Goal: Task Accomplishment & Management: Complete application form

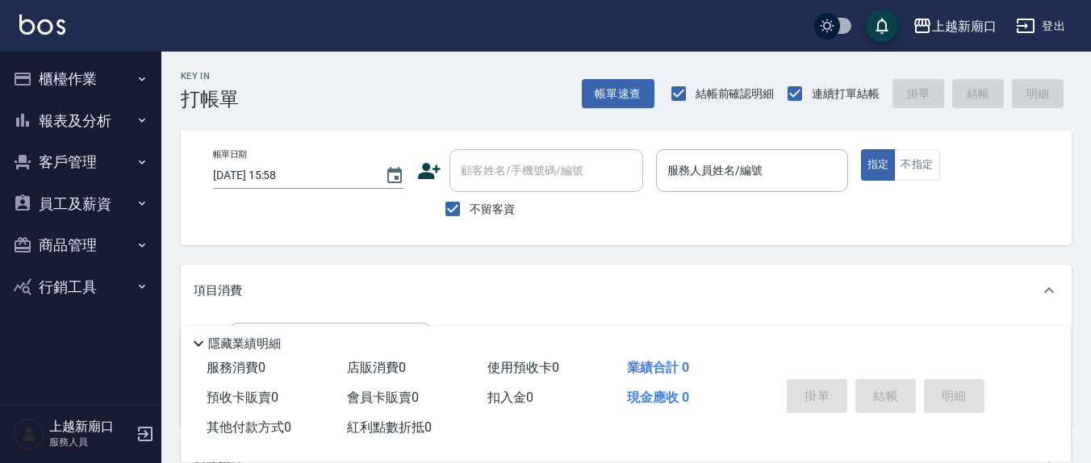
click at [690, 177] on label "服務人員姓名/編號" at bounding box center [714, 170] width 95 height 16
click at [690, 177] on input "服務人員姓名/編號" at bounding box center [751, 171] width 177 height 28
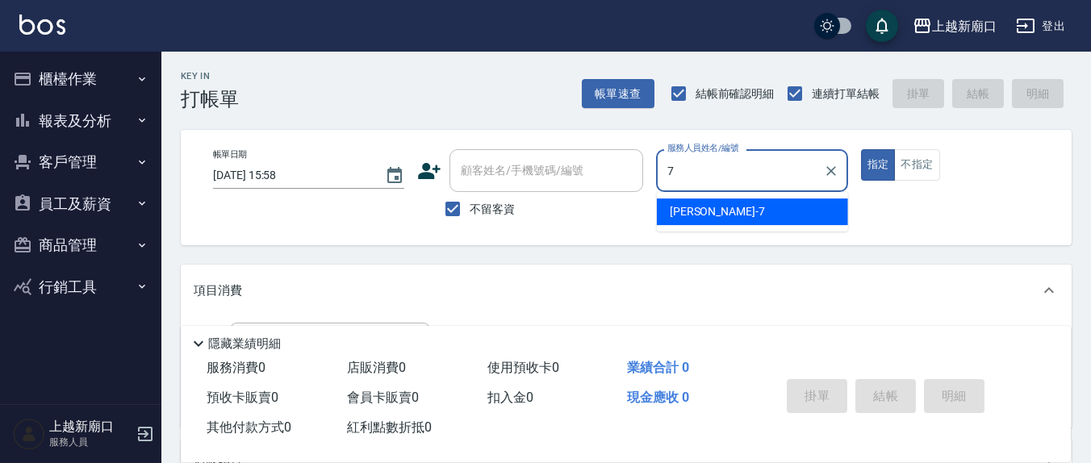
type input "7"
type button "true"
type input "[PERSON_NAME]7"
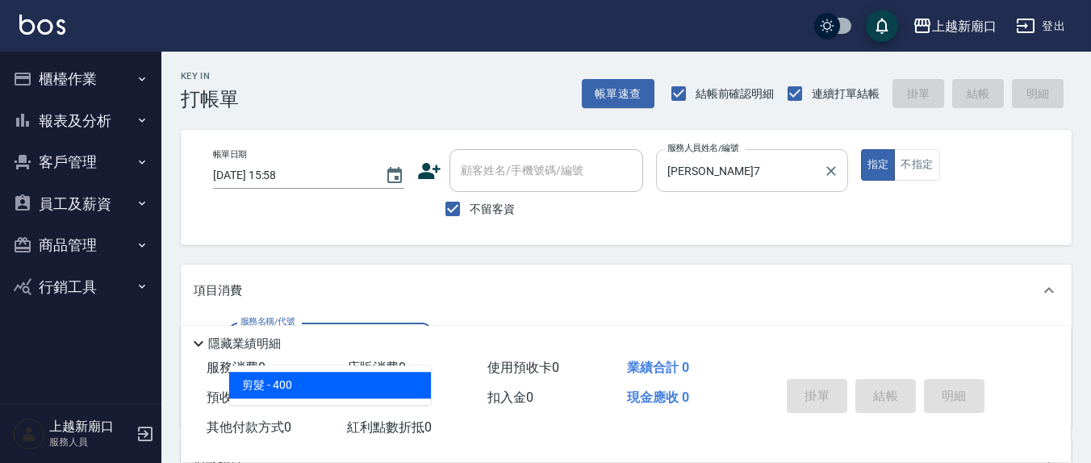
type input "剪髮(401)"
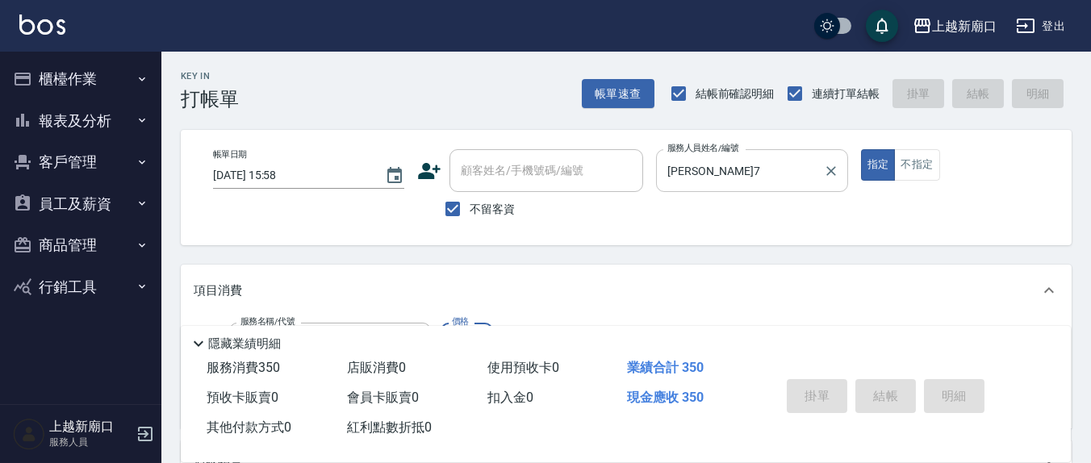
type input "[DATE] 16:03"
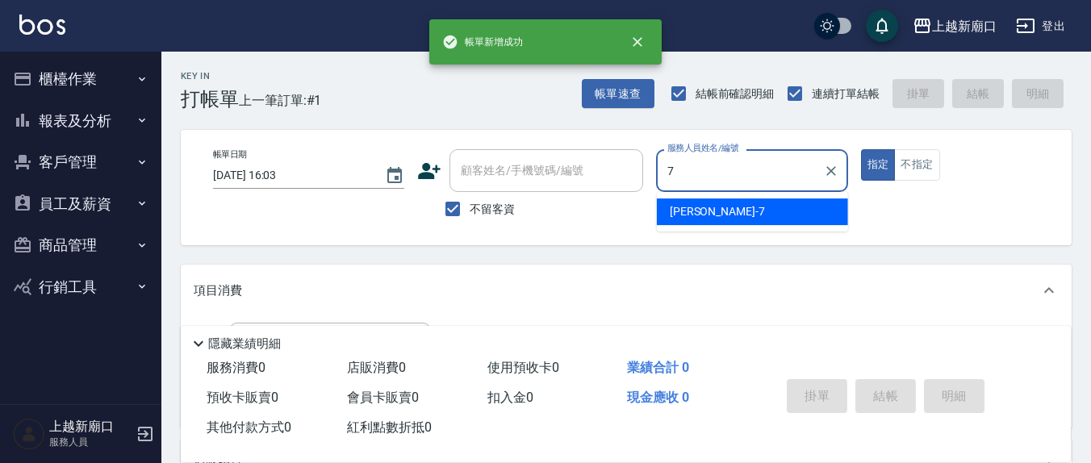
type input "[PERSON_NAME]7"
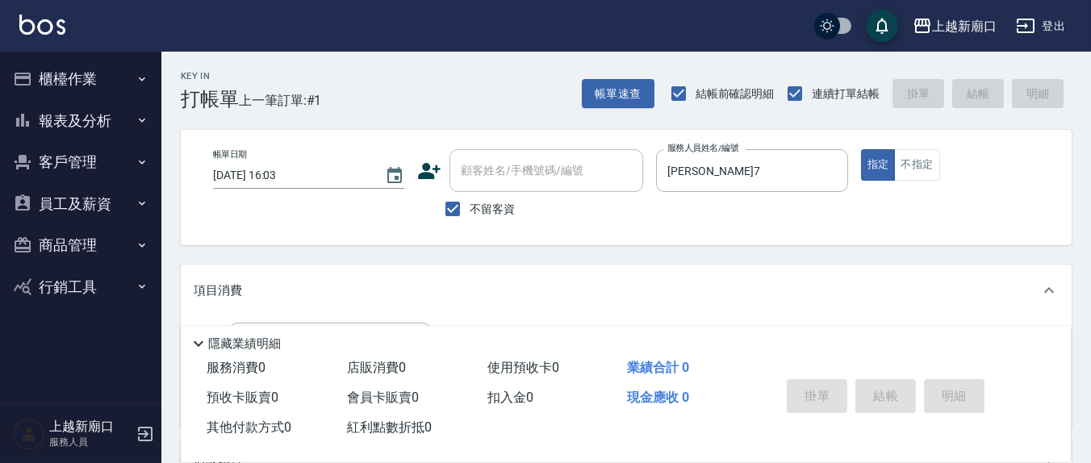
click at [474, 202] on span "不留客資" at bounding box center [492, 209] width 45 height 17
click at [470, 202] on input "不留客資" at bounding box center [453, 209] width 34 height 34
checkbox input "false"
click at [508, 163] on div "顧客姓名/手機號碼/編號 顧客姓名/手機號碼/編號" at bounding box center [546, 170] width 194 height 43
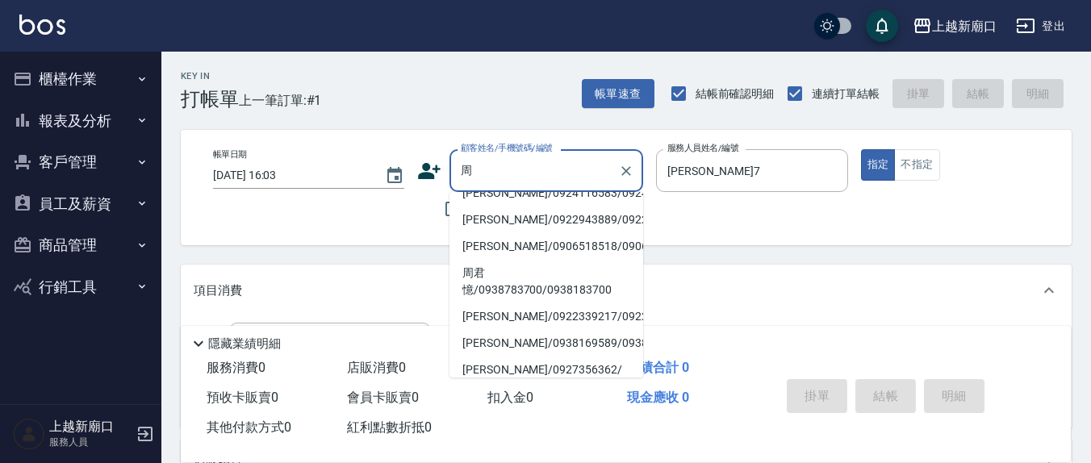
scroll to position [49, 0]
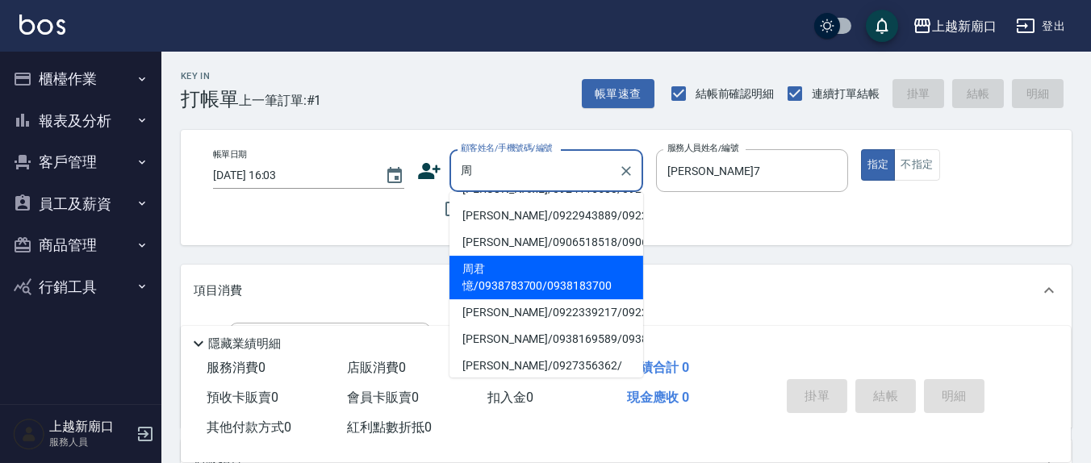
click at [524, 299] on li "周君憶/0938783700/0938183700" at bounding box center [546, 278] width 194 height 44
type input "周君憶/0938783700/0938183700"
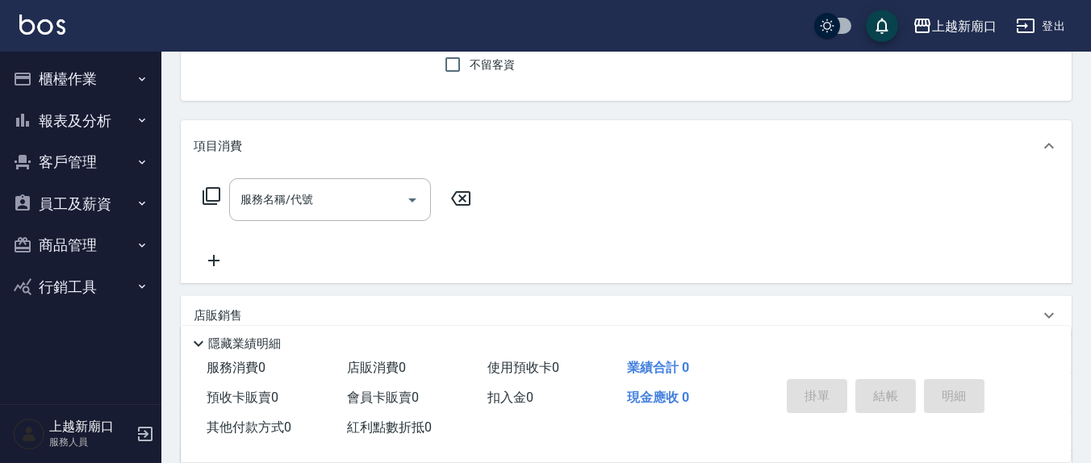
scroll to position [168, 0]
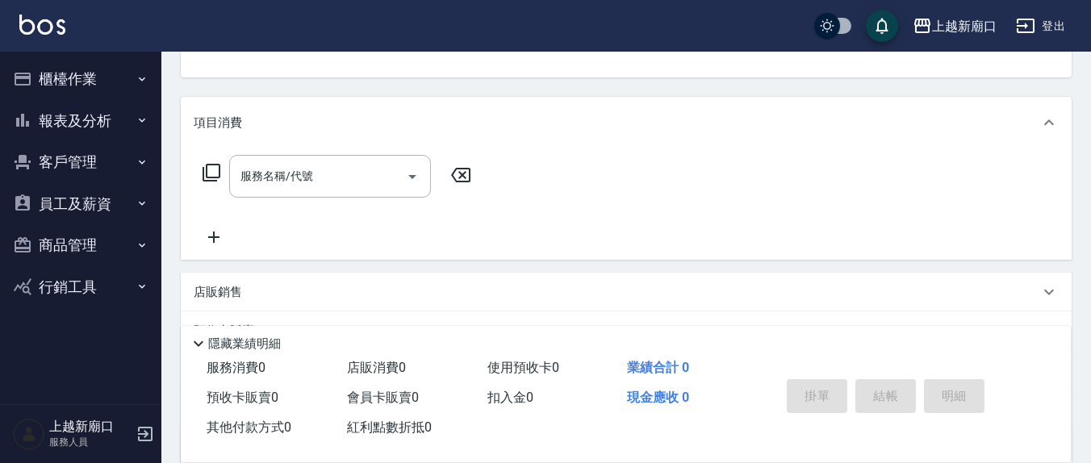
click at [282, 183] on div "服務名稱/代號 服務名稱/代號" at bounding box center [330, 176] width 202 height 43
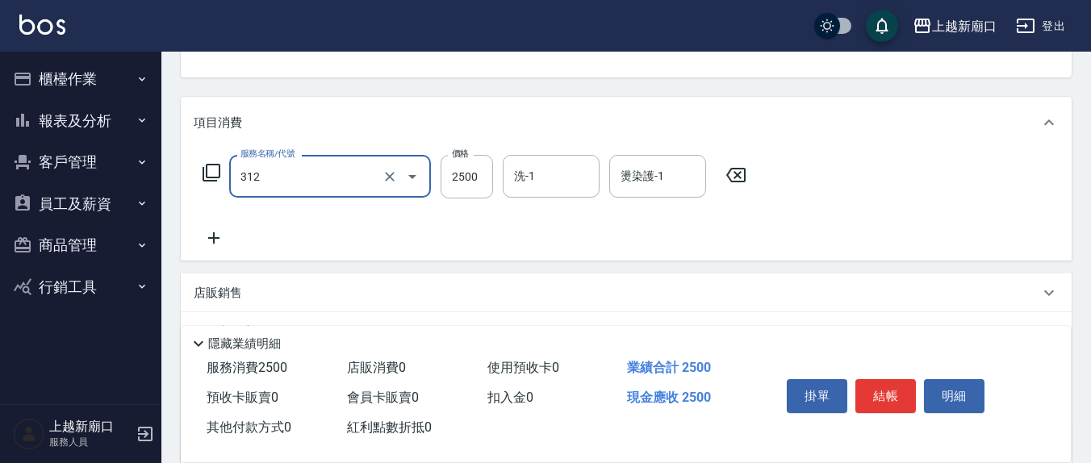
type input "有氧水離子燙2500(312)"
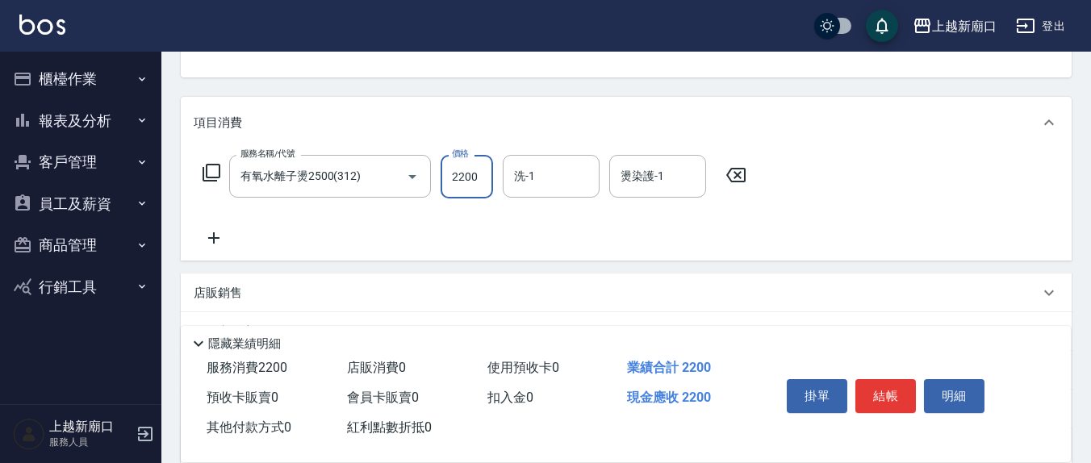
type input "2200"
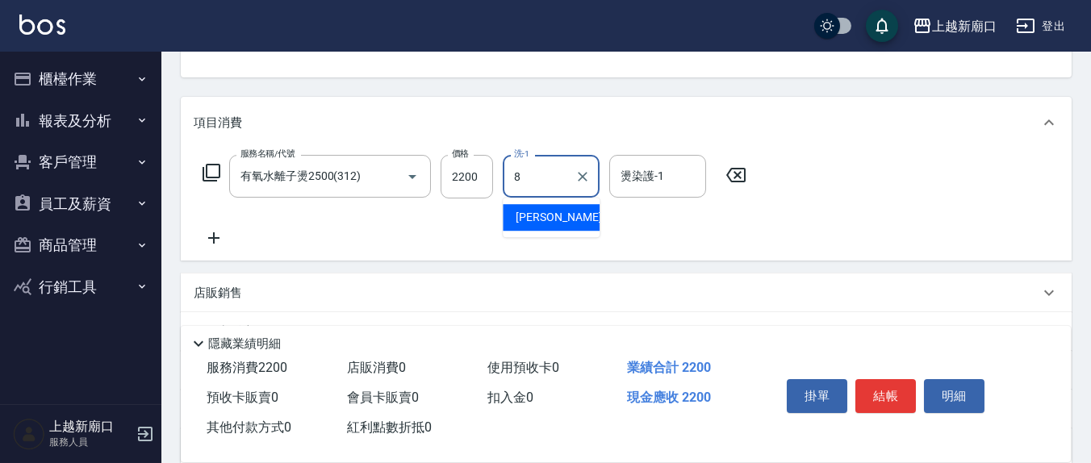
type input "[PERSON_NAME]-8"
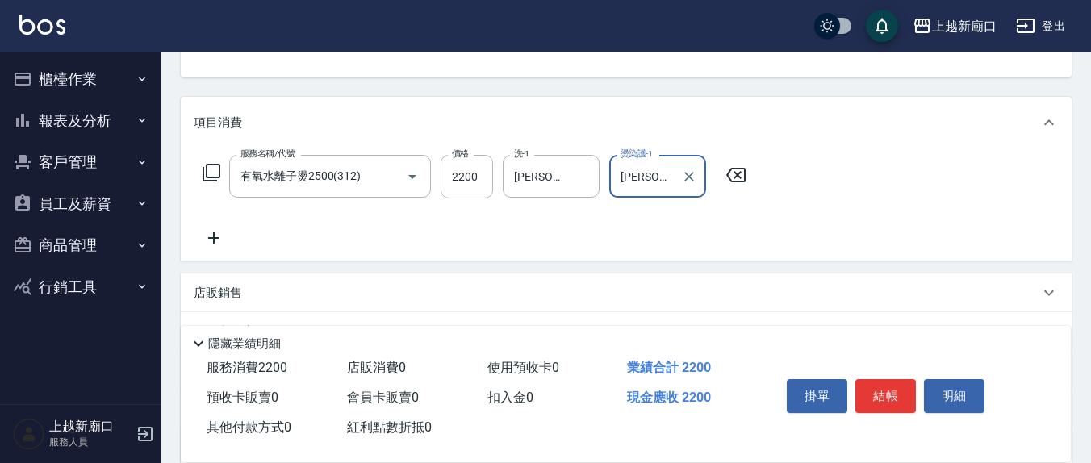
type input "[PERSON_NAME]-8"
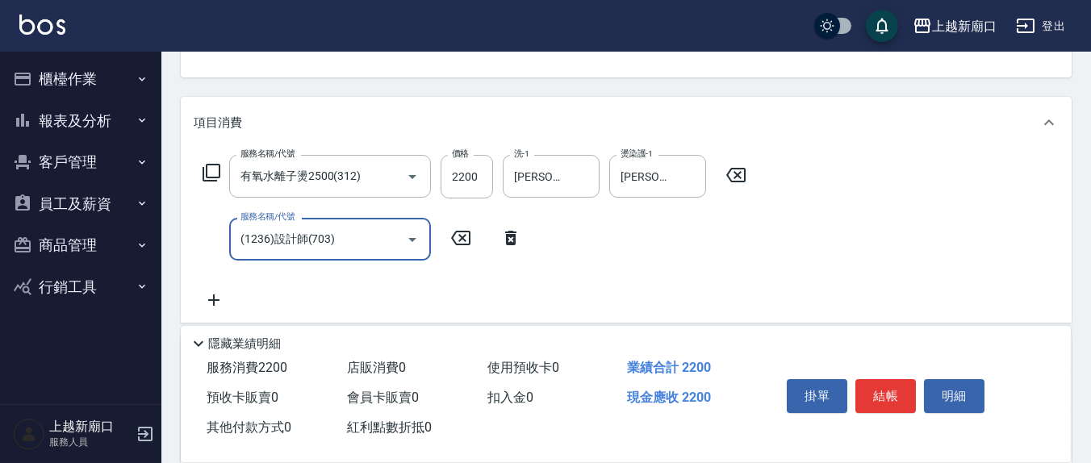
type input "(1236)設計師(703)"
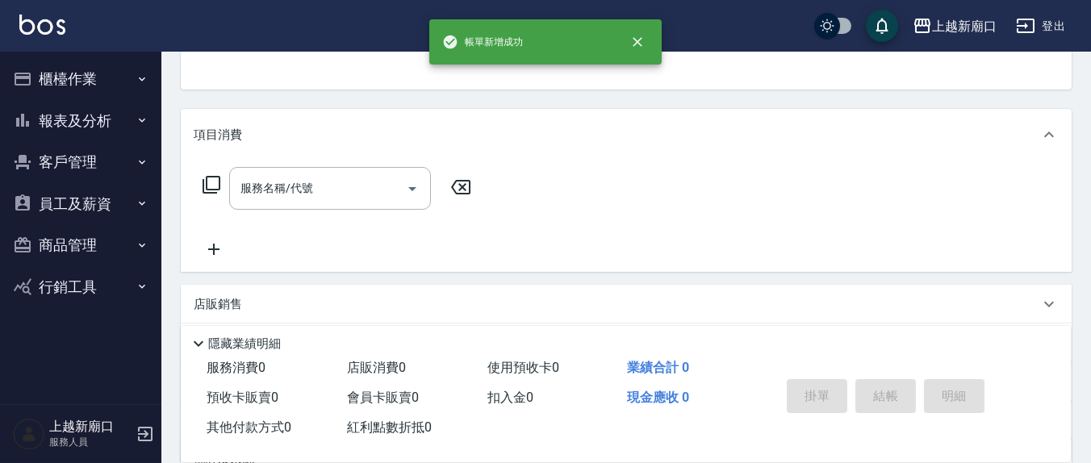
scroll to position [0, 0]
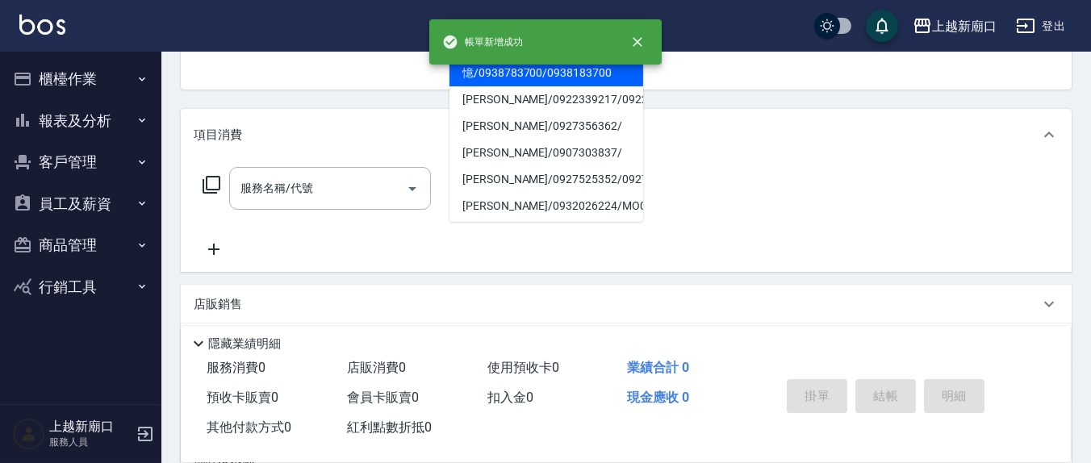
type input "周君憶/0938783700/0938183700"
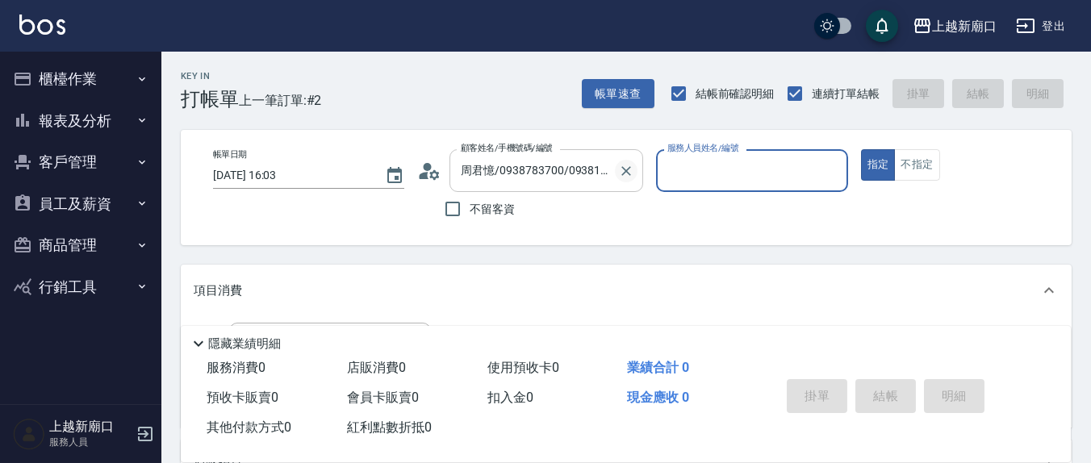
click at [627, 172] on icon "Clear" at bounding box center [626, 171] width 10 height 10
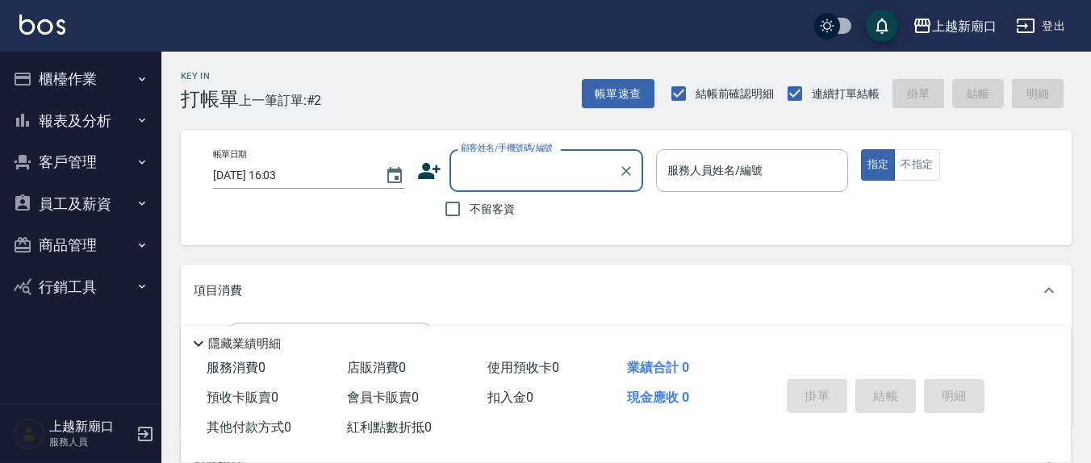
click at [495, 202] on span "不留客資" at bounding box center [492, 209] width 45 height 17
click at [470, 202] on input "不留客資" at bounding box center [453, 209] width 34 height 34
checkbox input "true"
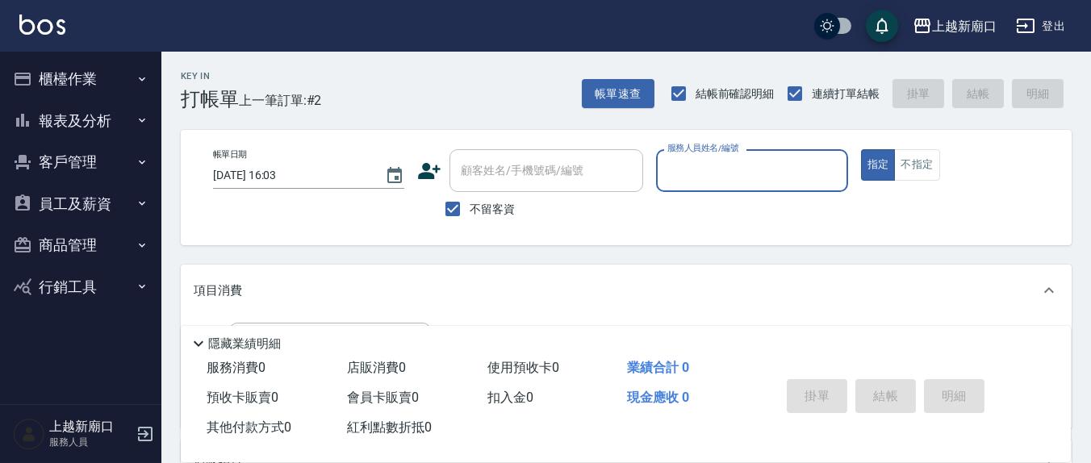
click at [729, 203] on p at bounding box center [751, 200] width 191 height 17
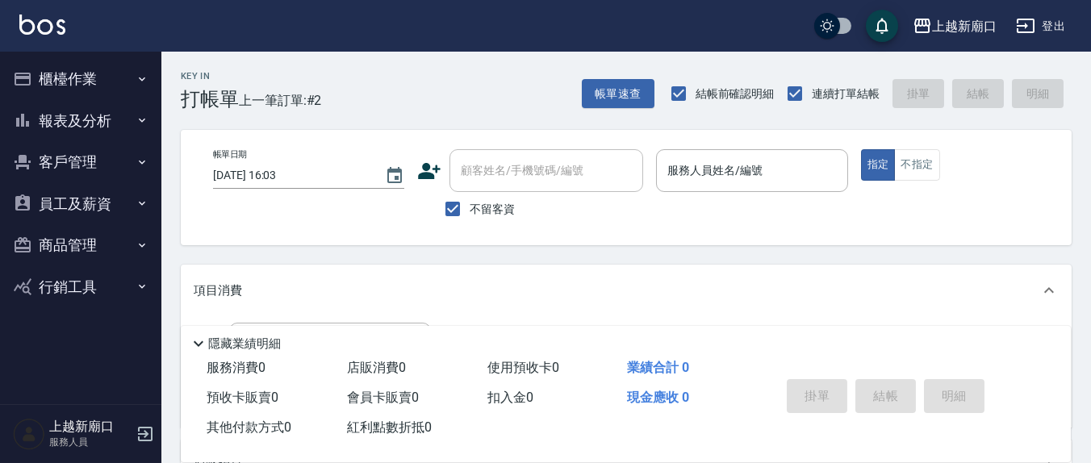
click at [733, 165] on div "服務人員姓名/編號 服務人員姓名/編號" at bounding box center [751, 170] width 191 height 43
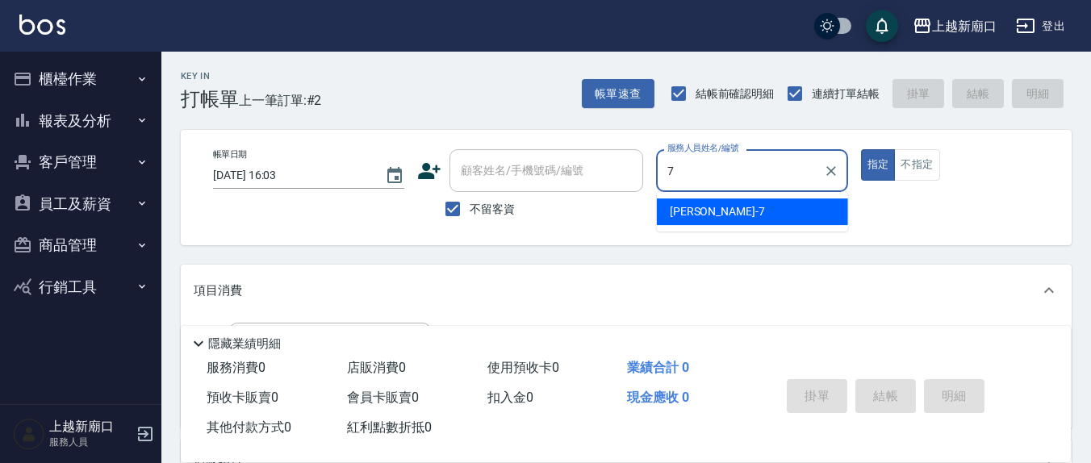
type input "[PERSON_NAME]7"
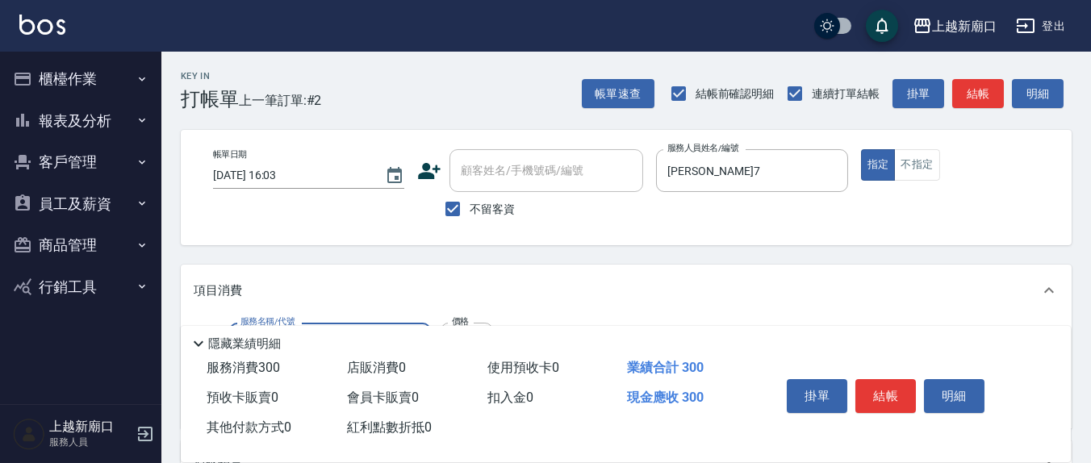
type input "[PERSON_NAME]洗髮精(210)"
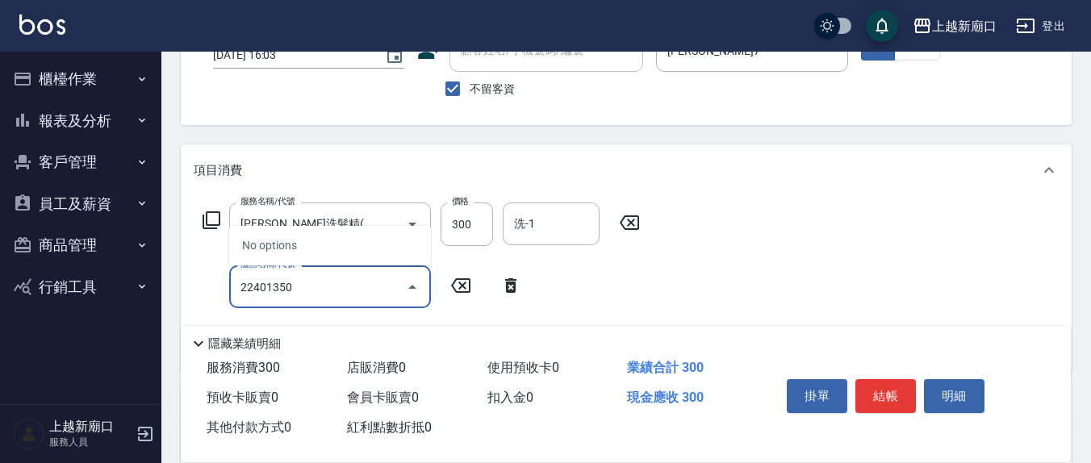
scroll to position [168, 0]
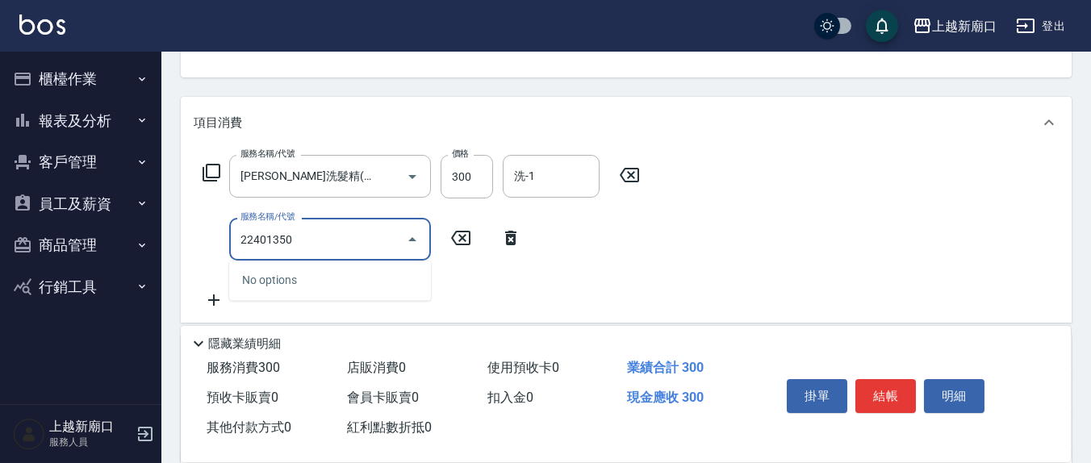
drag, startPoint x: 361, startPoint y: 243, endPoint x: 165, endPoint y: 225, distance: 196.9
click at [165, 225] on div "Key In 打帳單 上一筆訂單:#2 帳單速查 結帳前確認明細 連續打單結帳 掛單 結帳 明細 帳單日期 [DATE] 16:03 顧客姓名/手機號碼/編號…" at bounding box center [626, 263] width 930 height 759
type input "剪髮(401)"
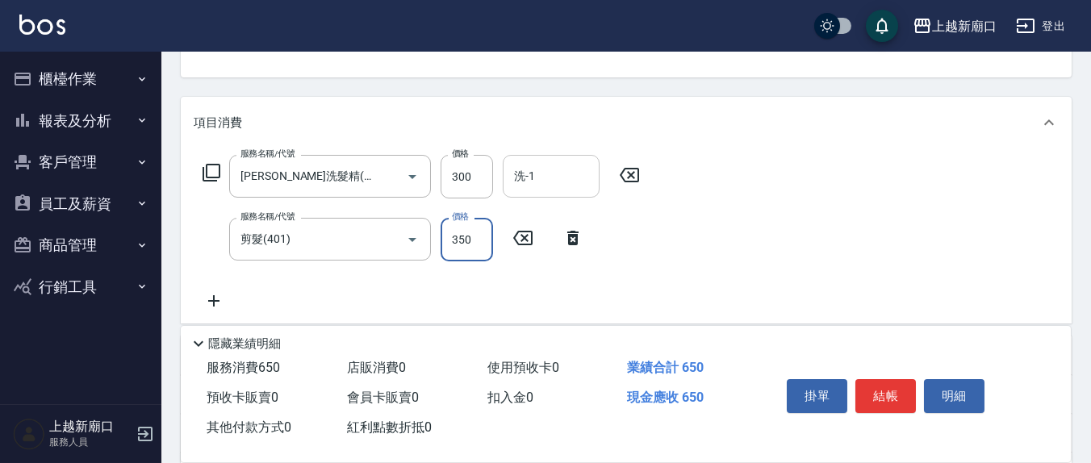
type input "350"
click at [528, 184] on input "洗-1" at bounding box center [551, 176] width 82 height 28
type input "2"
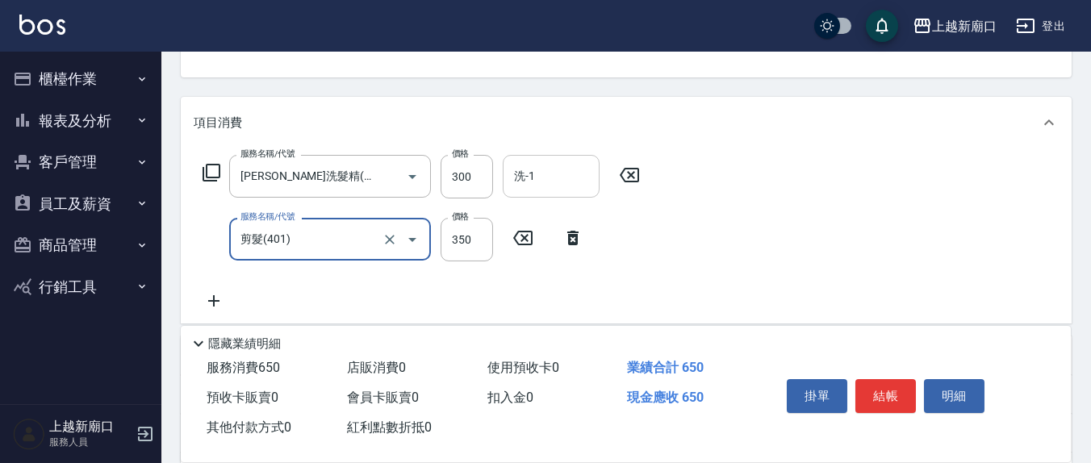
click at [536, 181] on input "洗-1" at bounding box center [551, 176] width 82 height 28
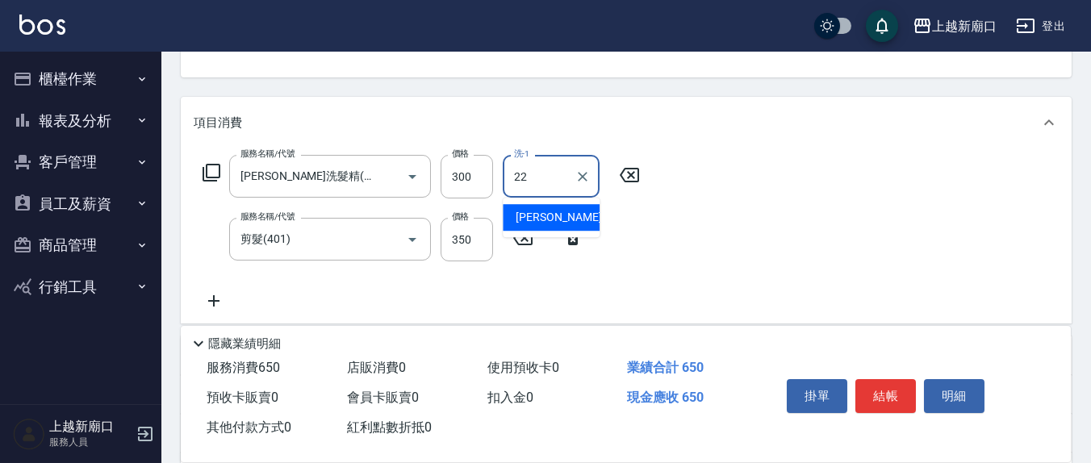
type input "[PERSON_NAME]-22"
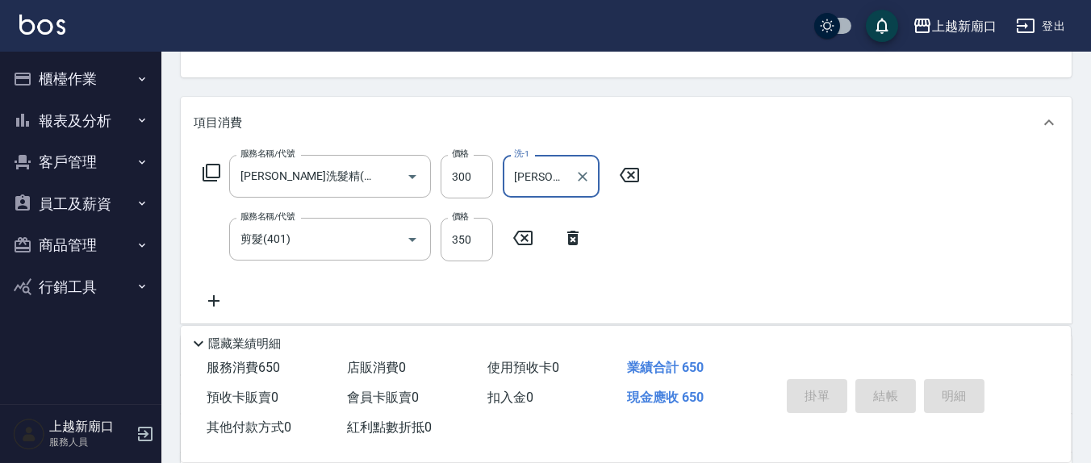
type input "[DATE] 16:05"
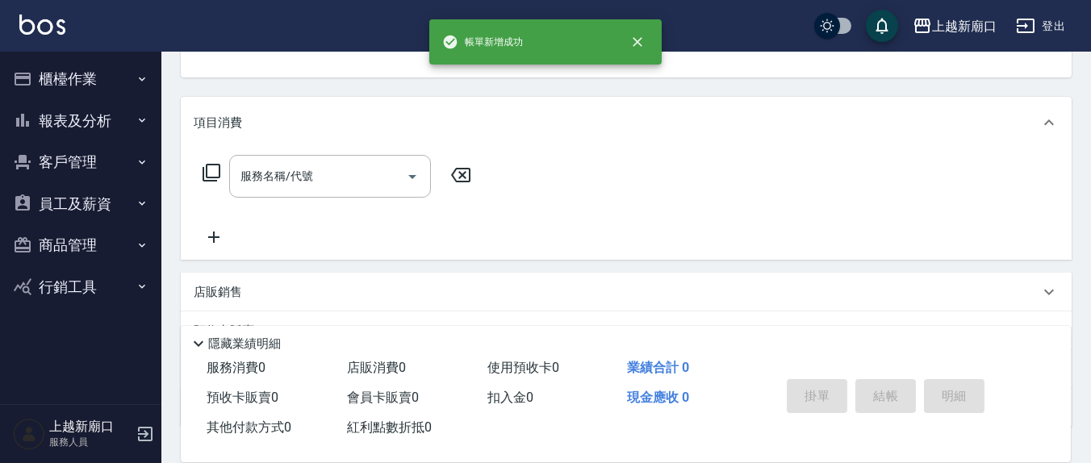
scroll to position [156, 0]
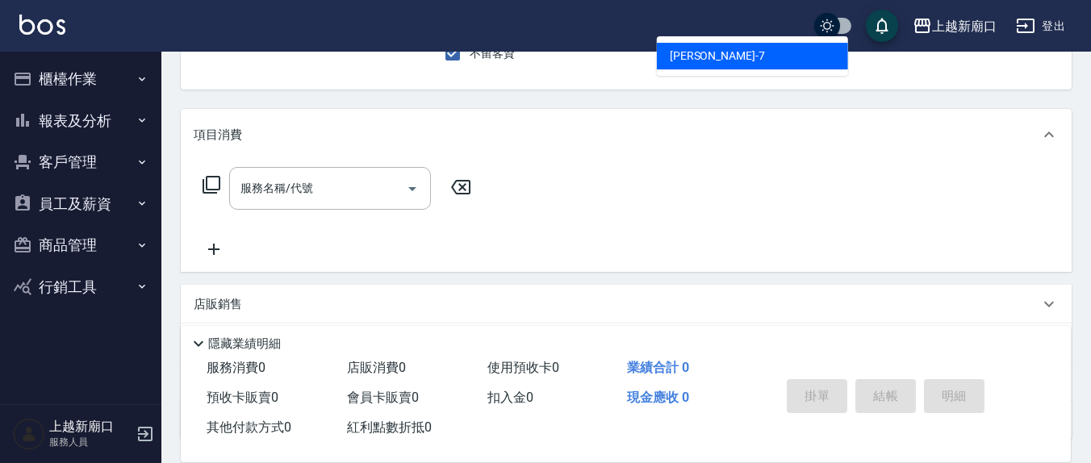
type input "[PERSON_NAME]7"
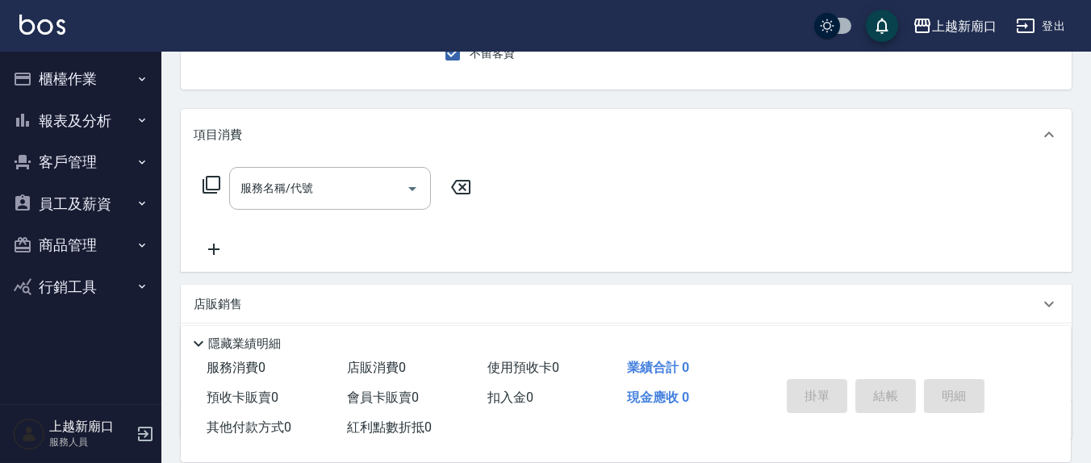
scroll to position [149, 0]
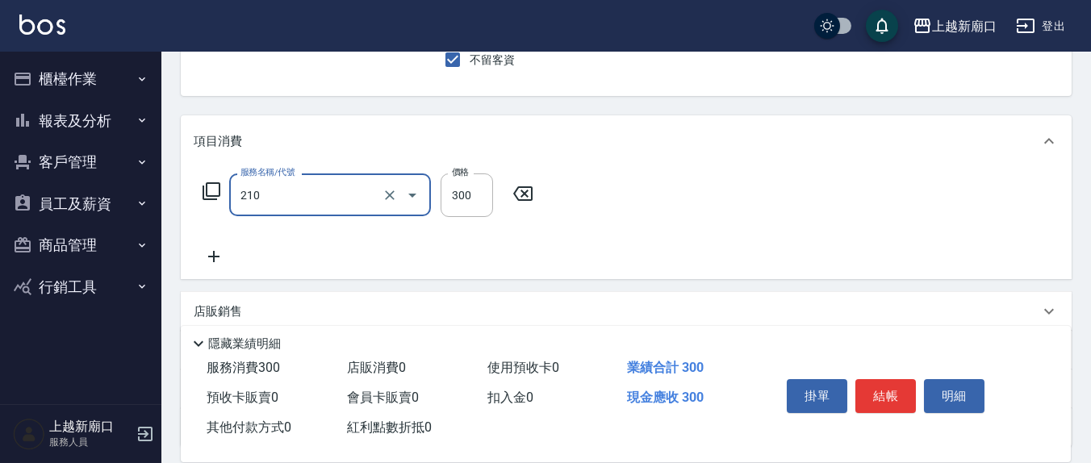
type input "[PERSON_NAME]洗髮精(210)"
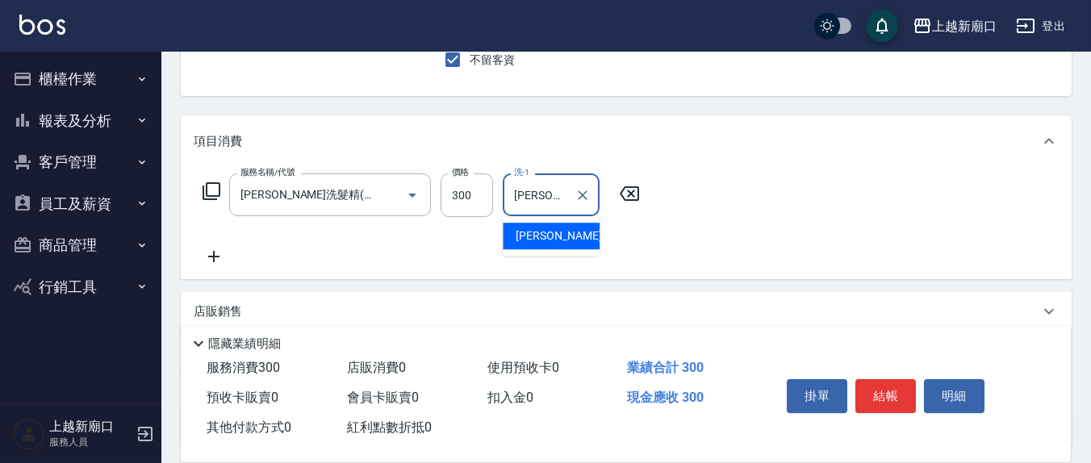
type input "[PERSON_NAME]-21"
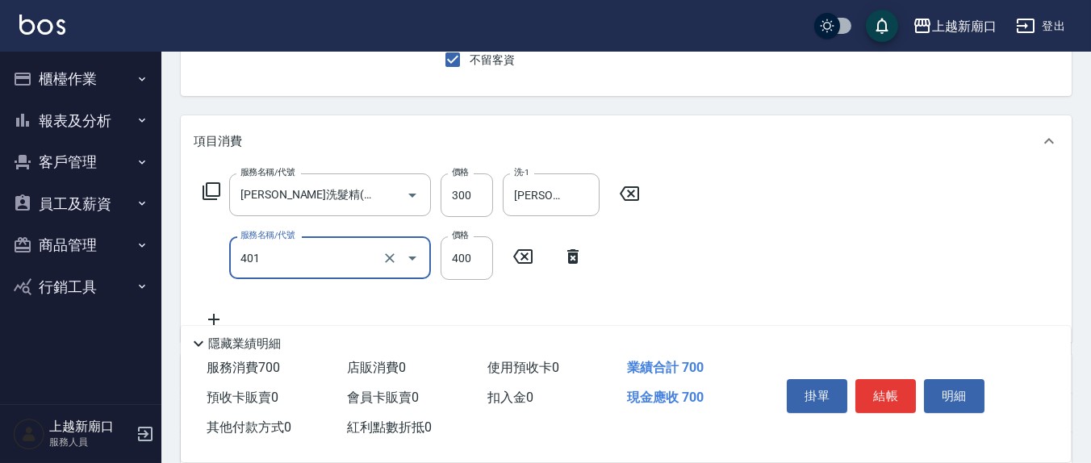
type input "剪髮(401)"
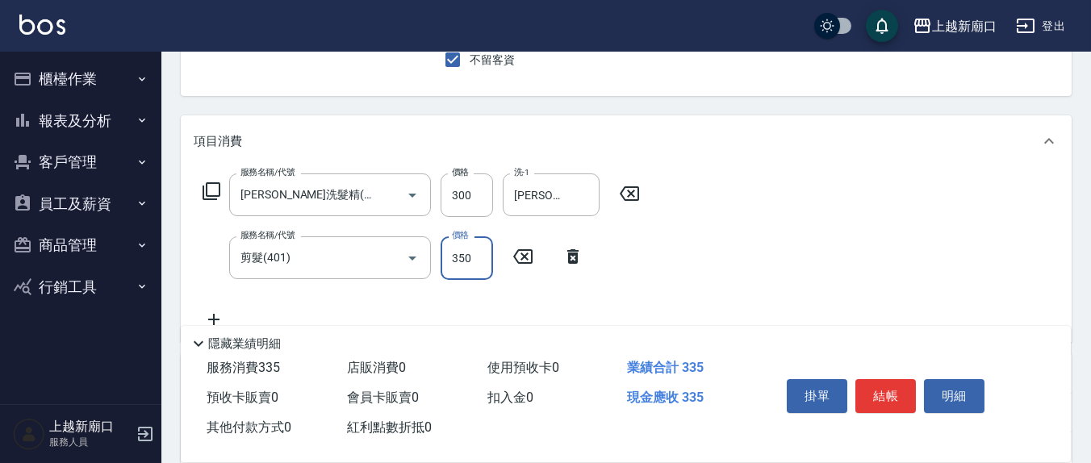
type input "350"
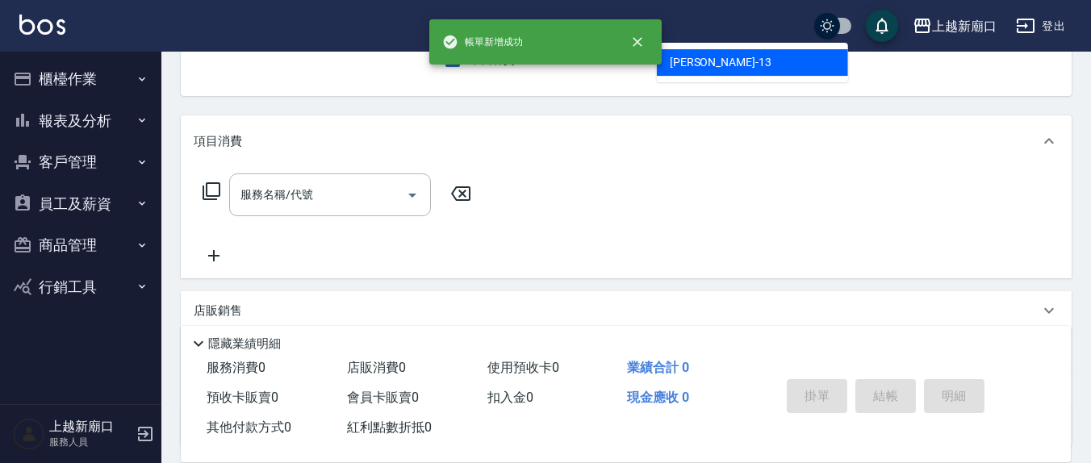
type input "[PERSON_NAME]-13"
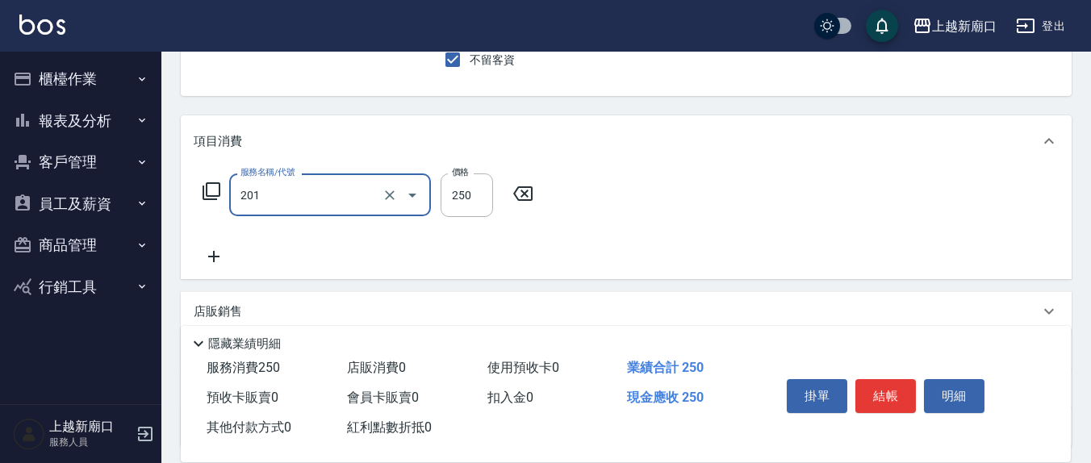
type input "洗髮(201)"
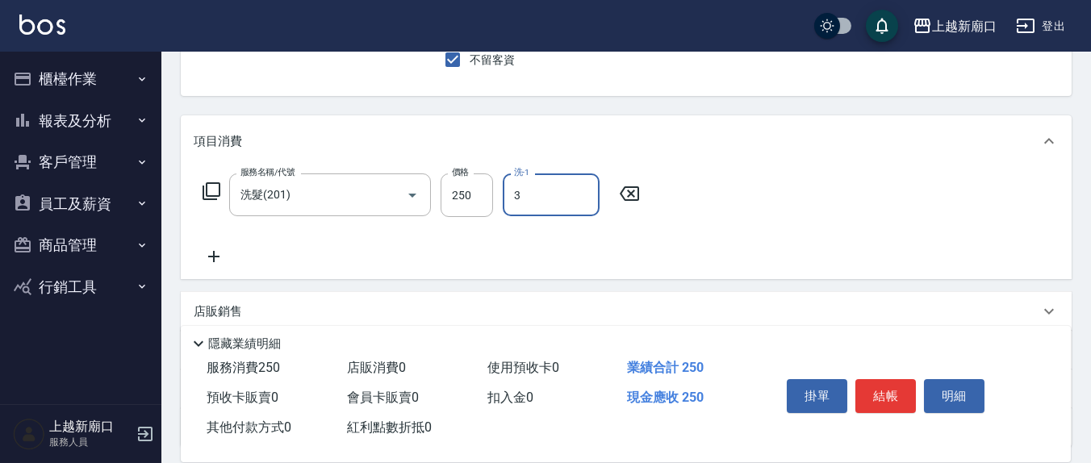
type input "[PERSON_NAME]-3"
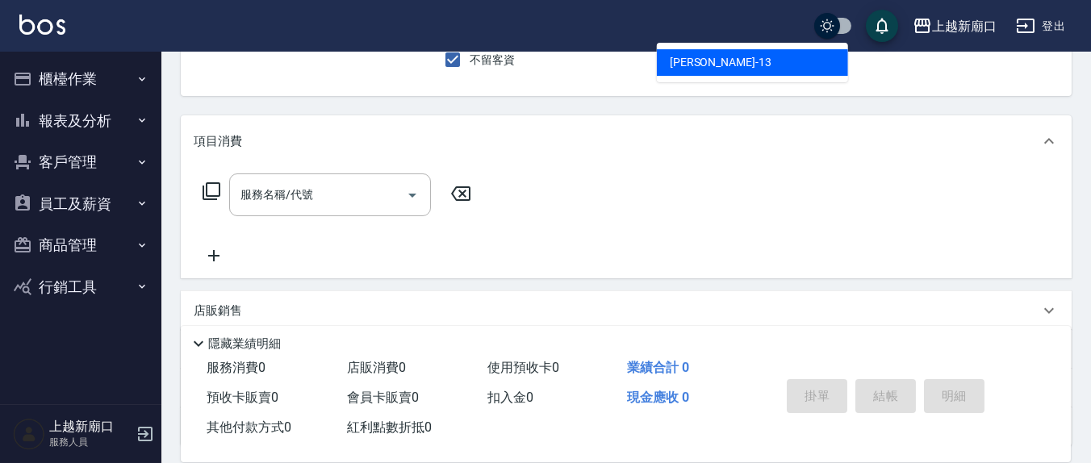
type input "[PERSON_NAME]-13"
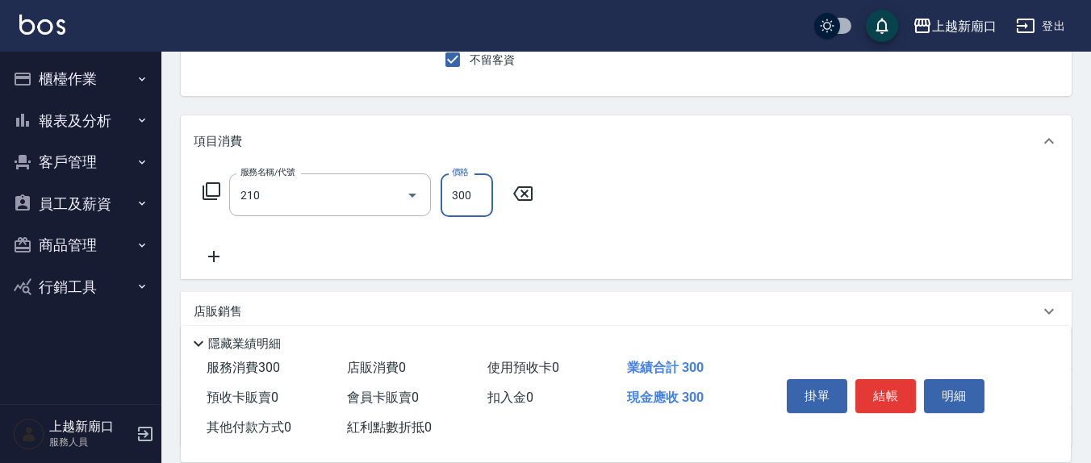
type input "[PERSON_NAME]洗髮精(210)"
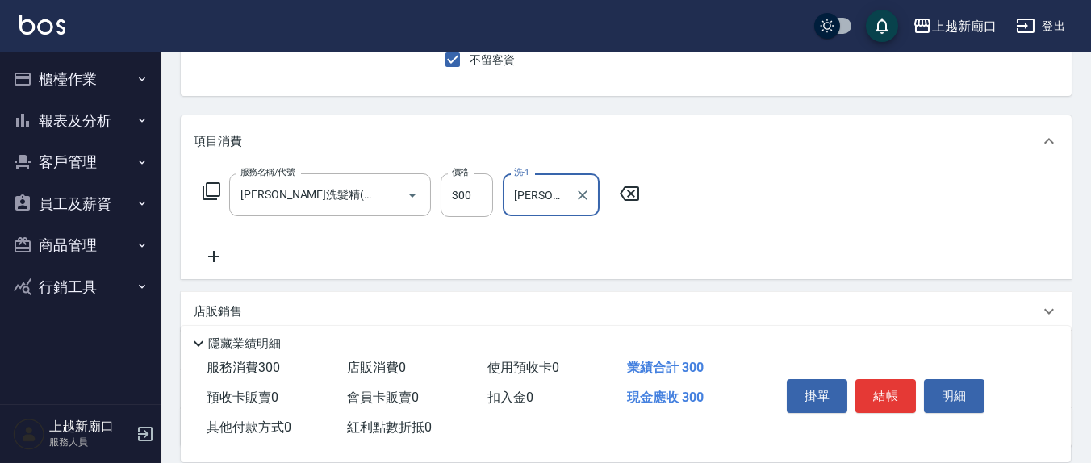
type input "[PERSON_NAME]-3"
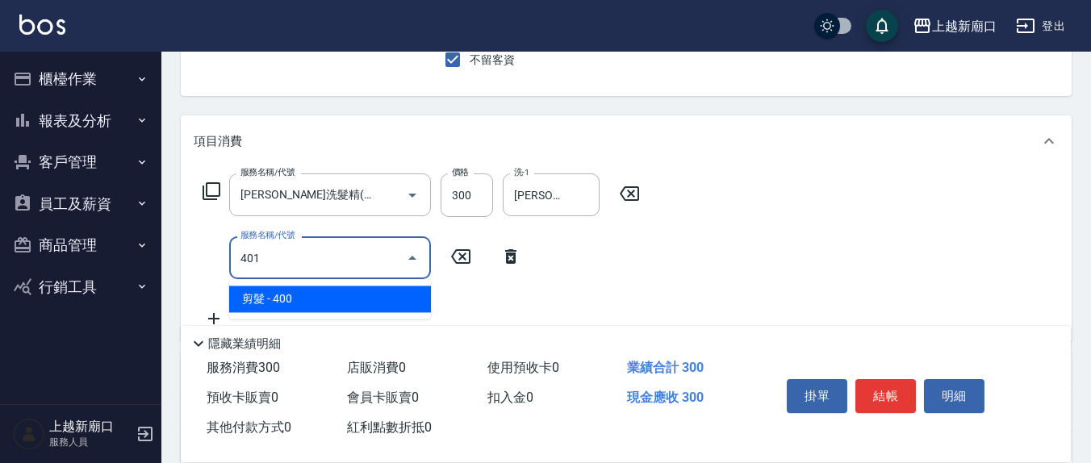
type input "剪髮(401)"
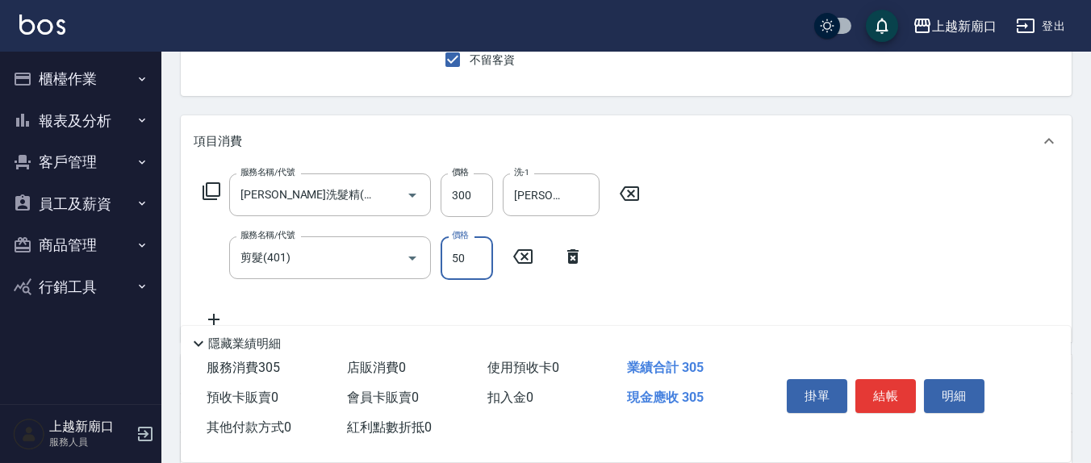
type input "50"
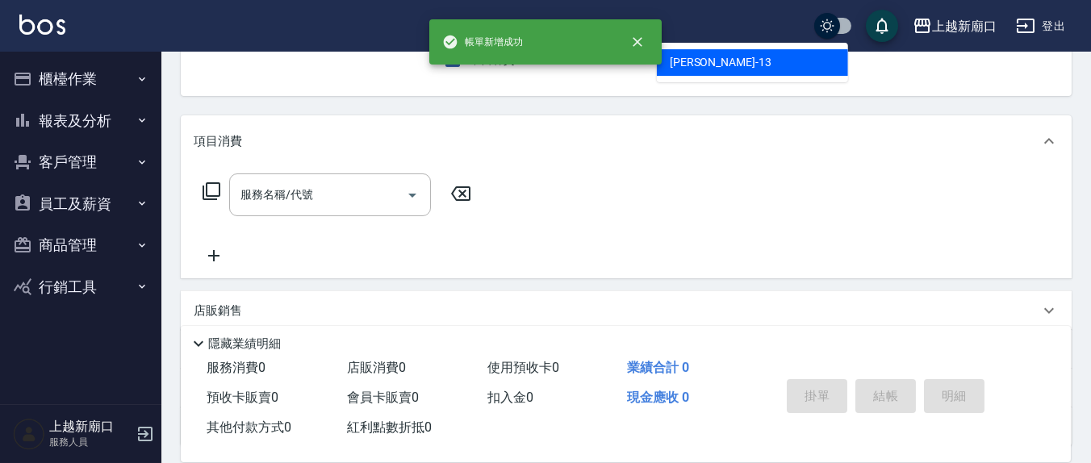
type input "[PERSON_NAME]-13"
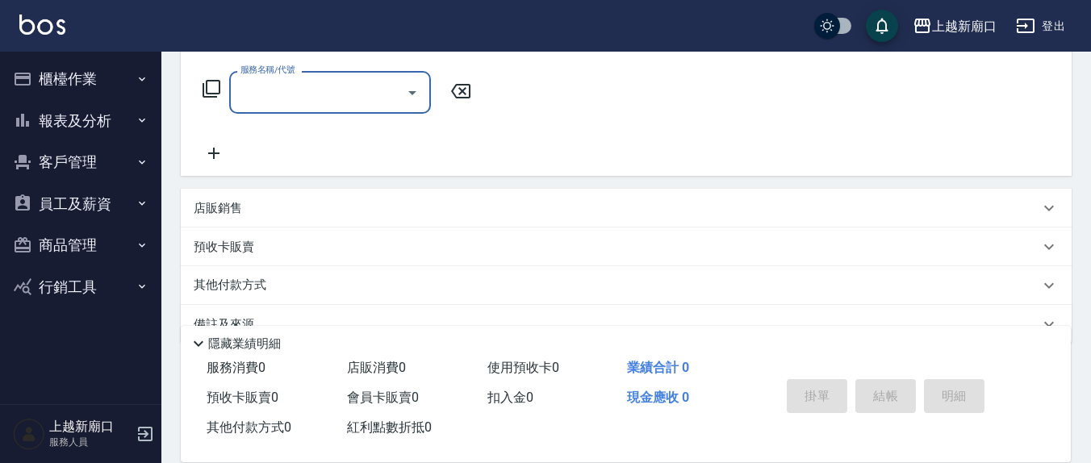
scroll to position [116, 0]
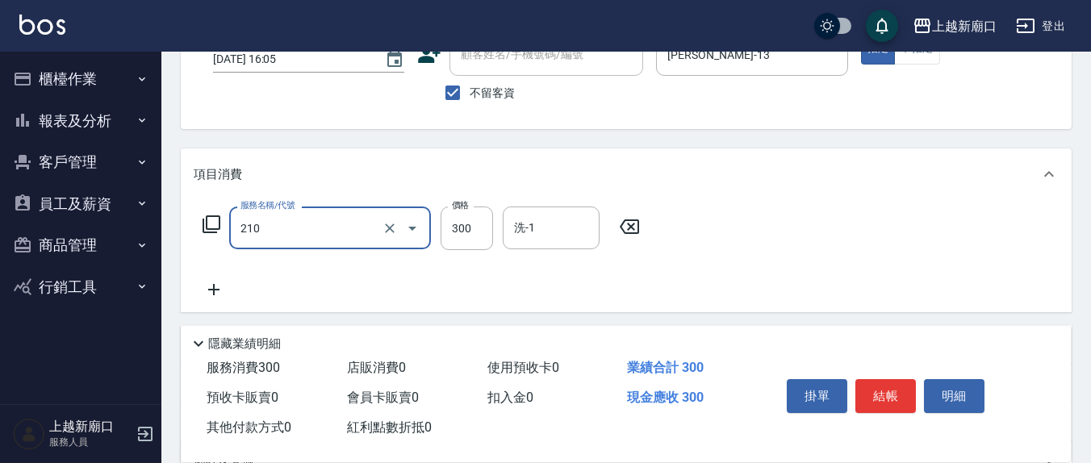
type input "[PERSON_NAME]洗髮精(210)"
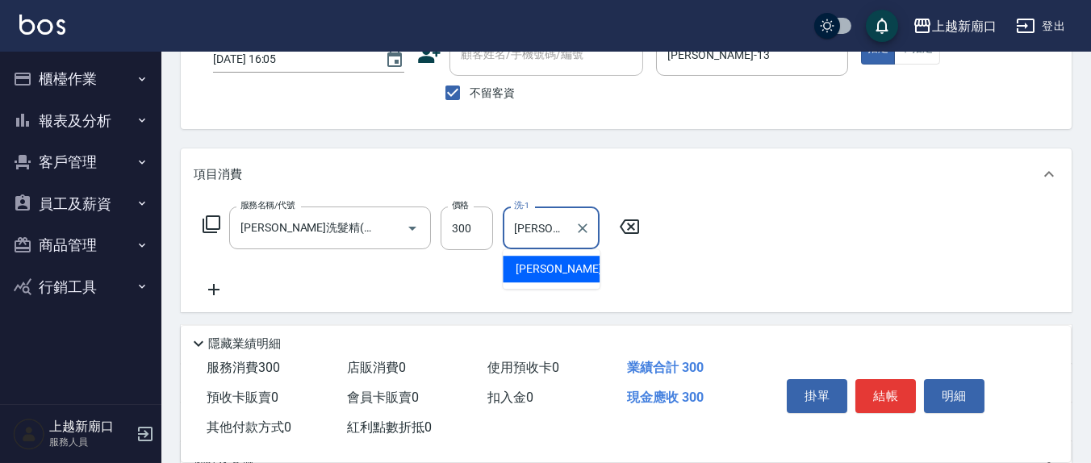
type input "[PERSON_NAME]-21"
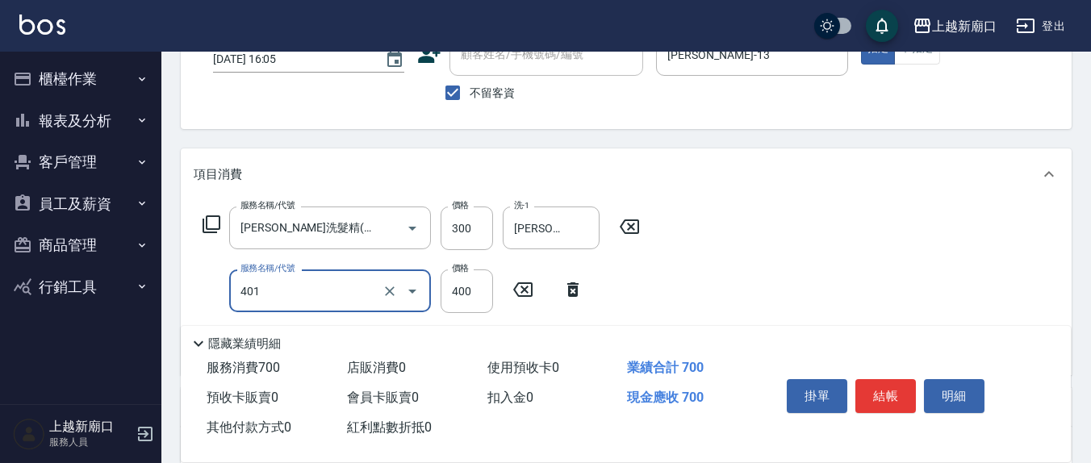
type input "剪髮(401)"
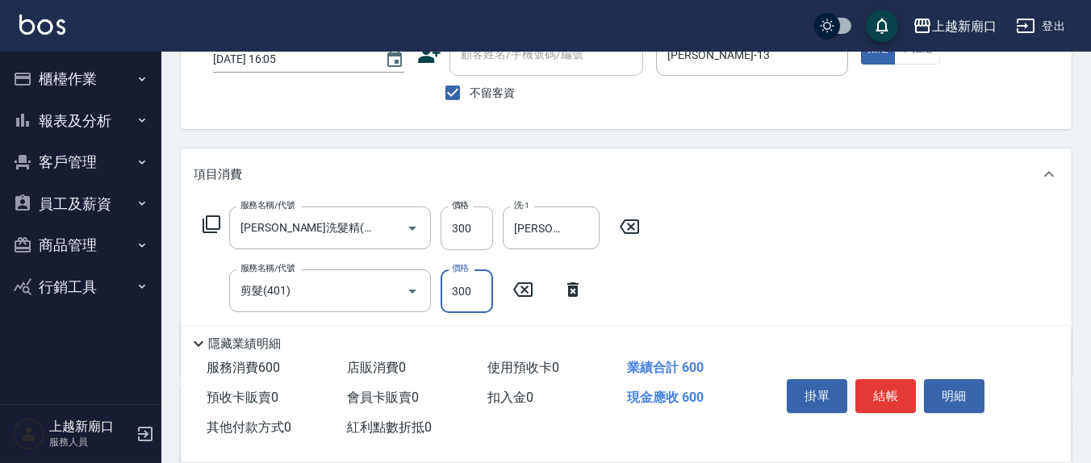
type input "300"
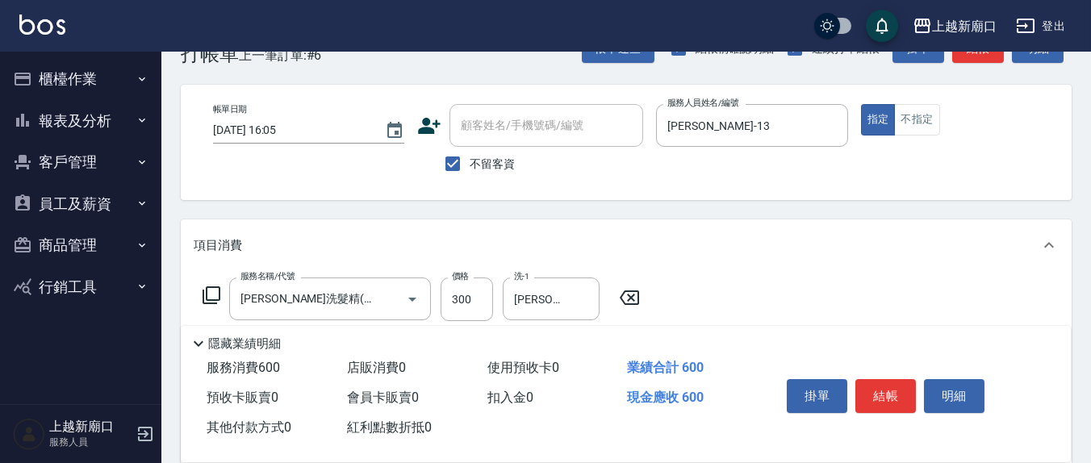
scroll to position [0, 0]
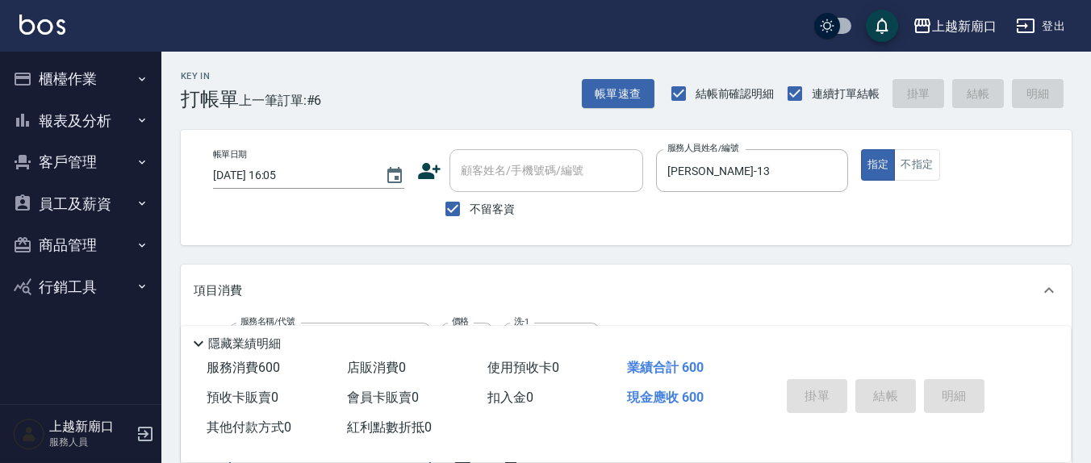
type input "[DATE] 16:06"
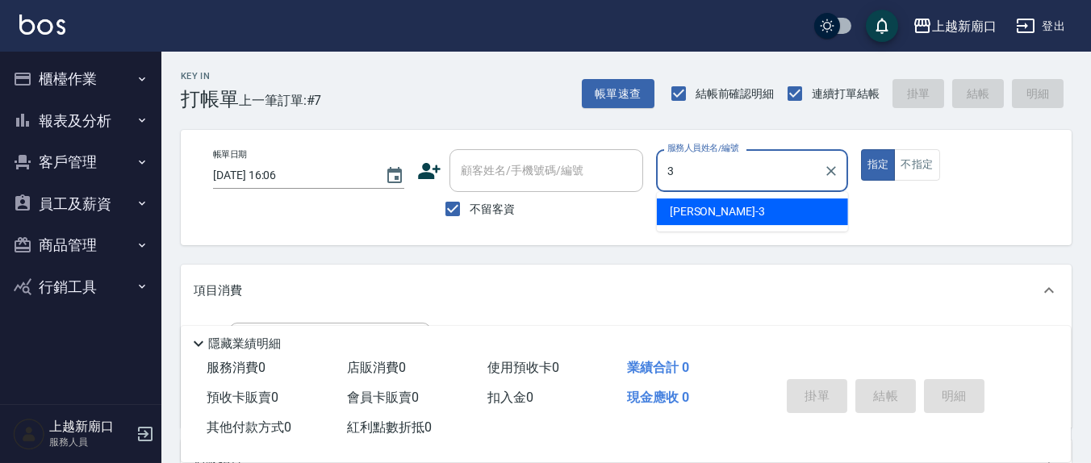
type input "[PERSON_NAME]-3"
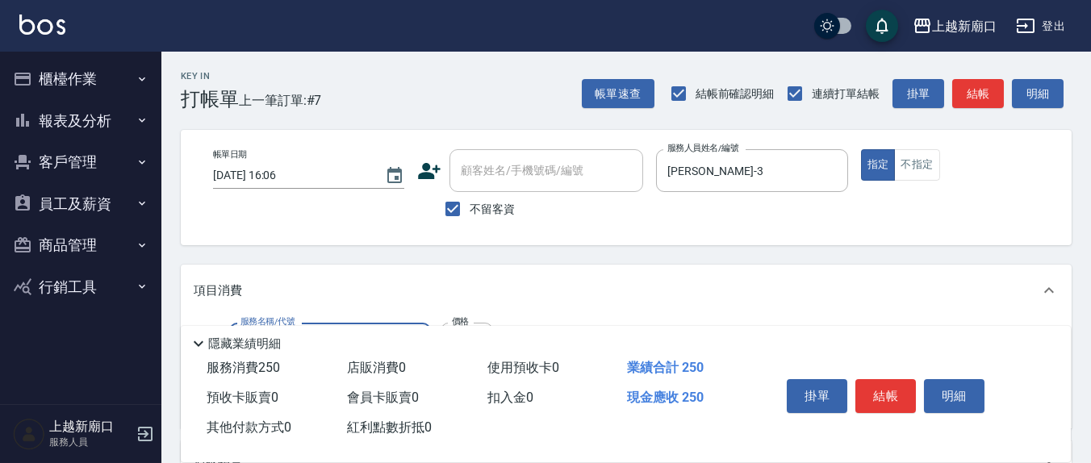
type input "洗髮(201)"
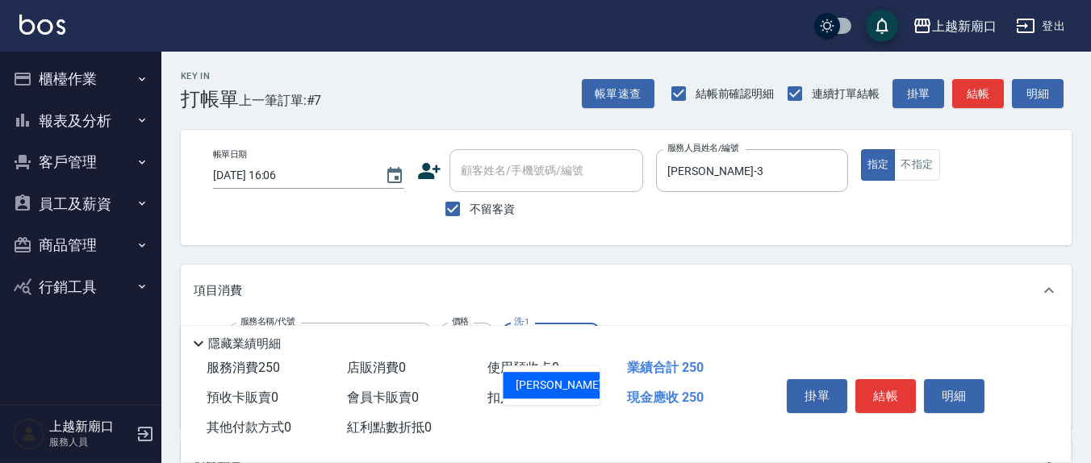
type input "[PERSON_NAME]-22"
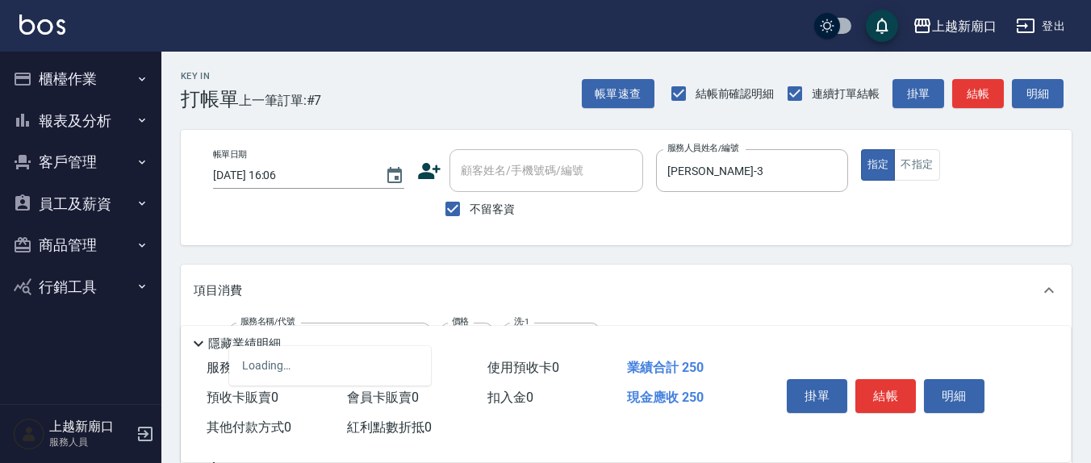
type input "剪髮(401)"
type input "200"
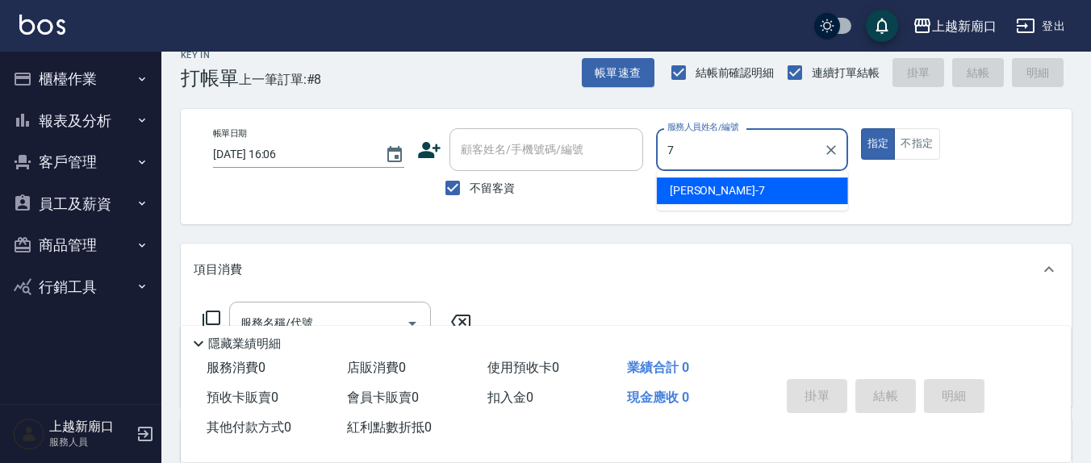
type input "[PERSON_NAME]7"
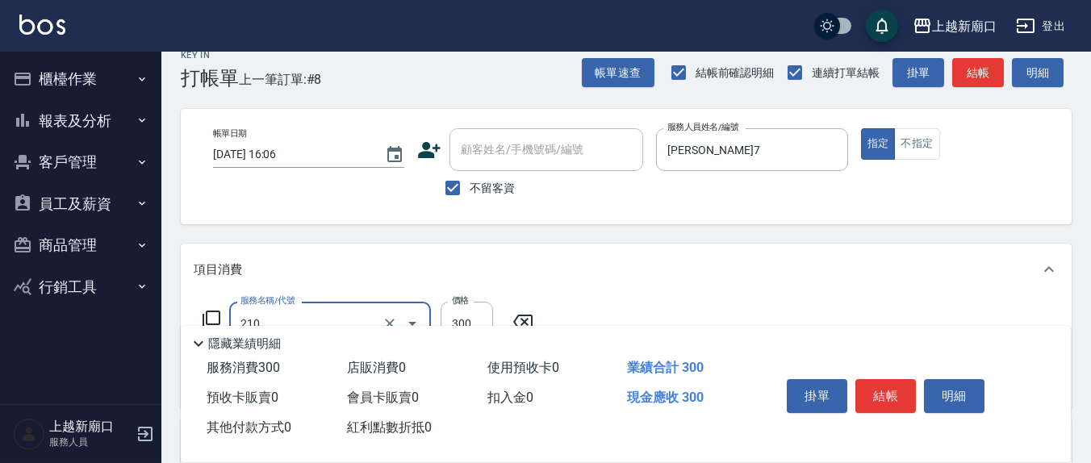
type input "[PERSON_NAME]洗髮精(210)"
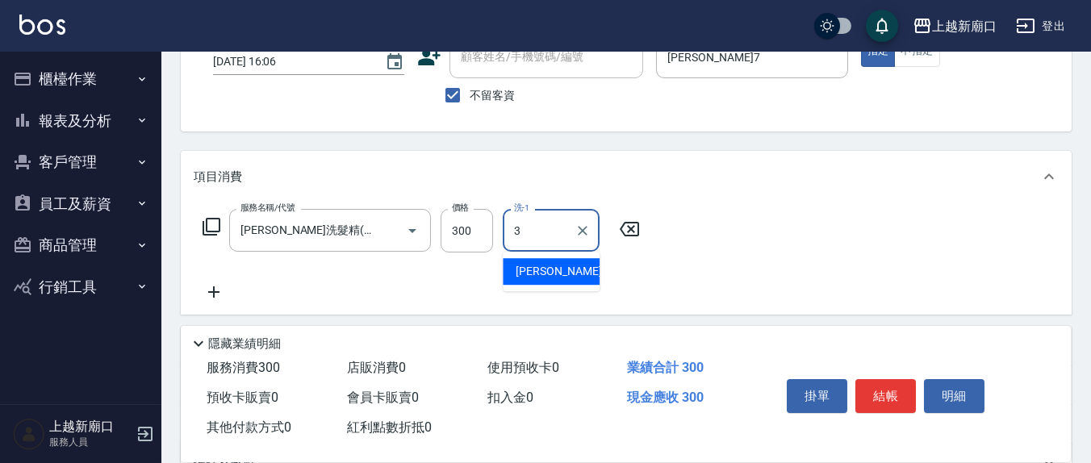
scroll to position [189, 0]
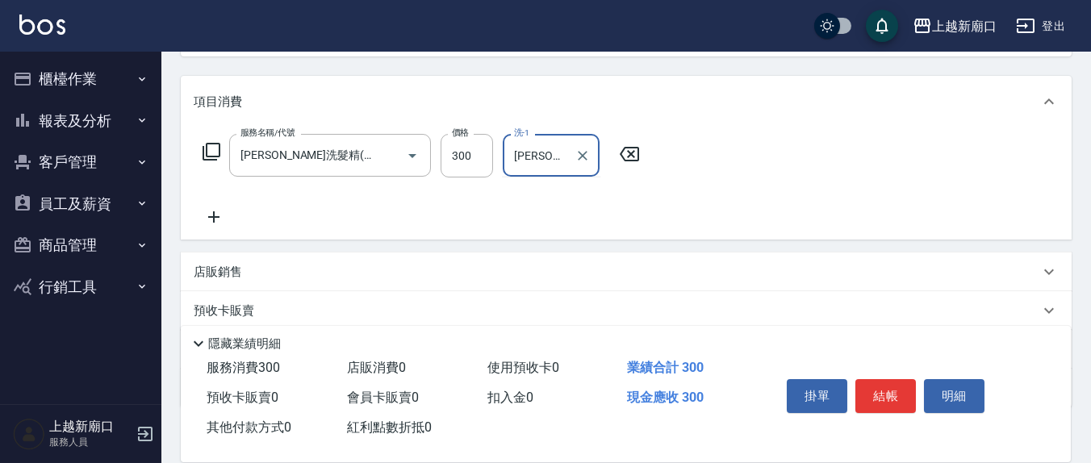
type input "[PERSON_NAME]-3"
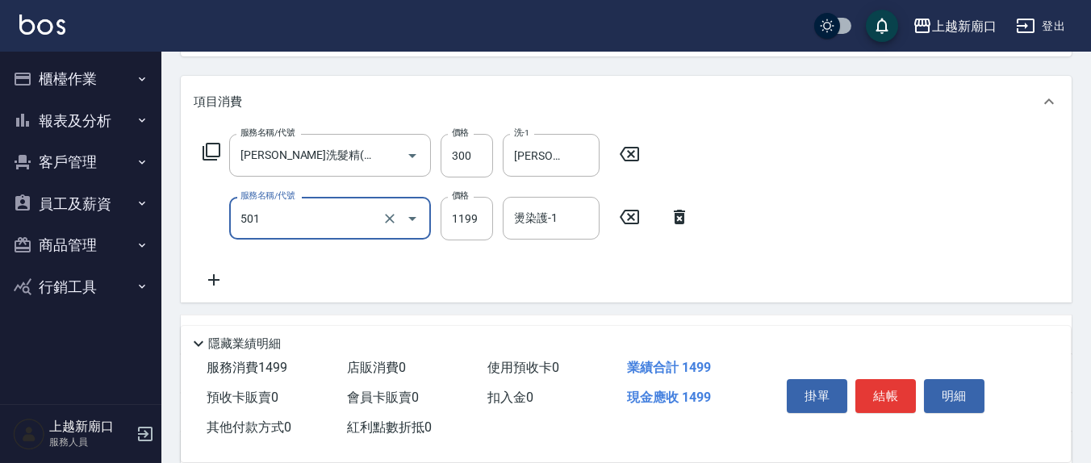
type input "染髮(501)"
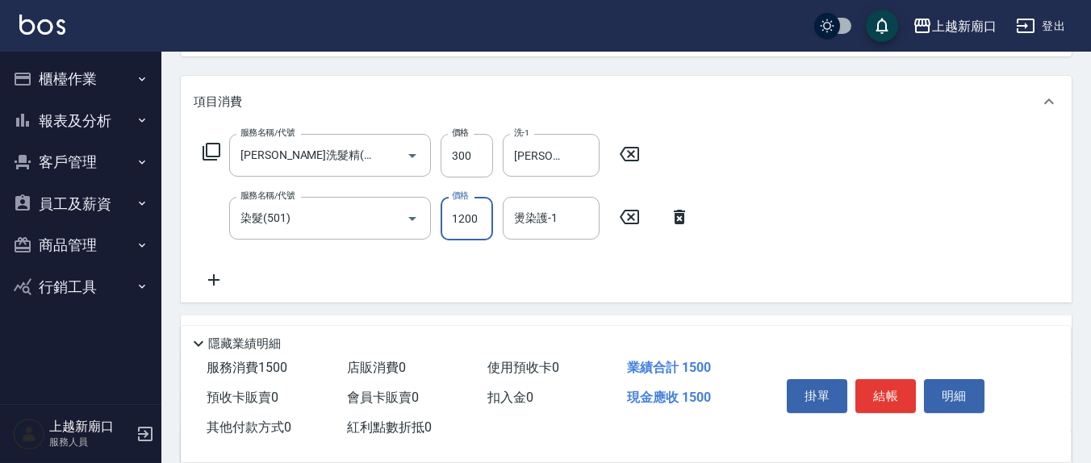
type input "1200"
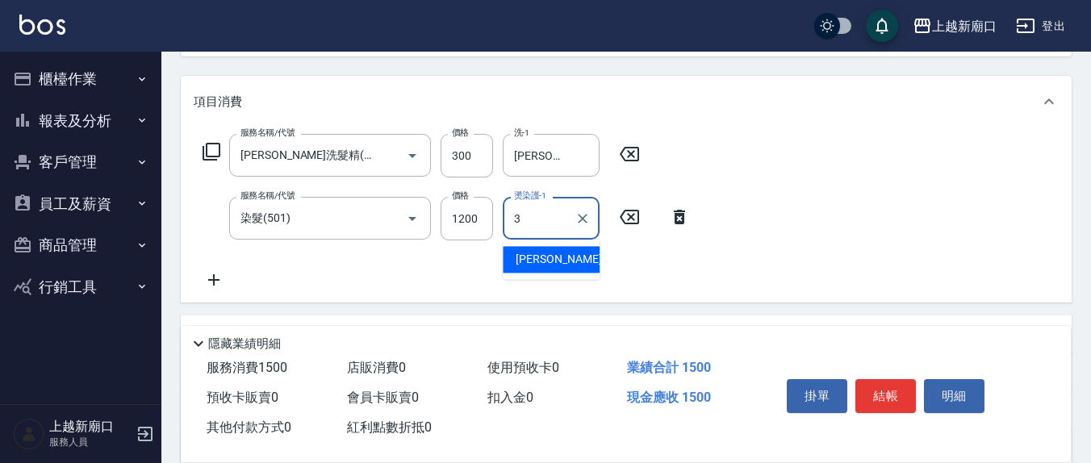
type input "[PERSON_NAME]-3"
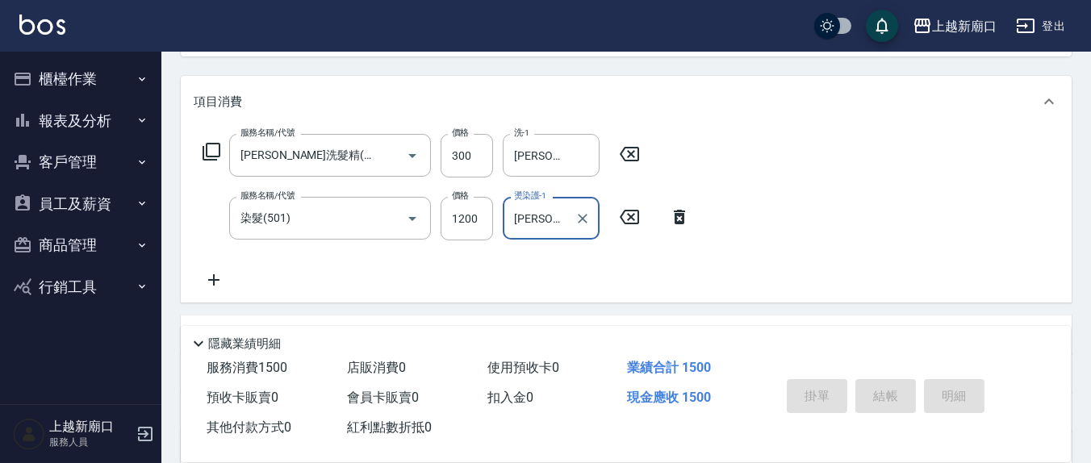
type input "[DATE] 16:07"
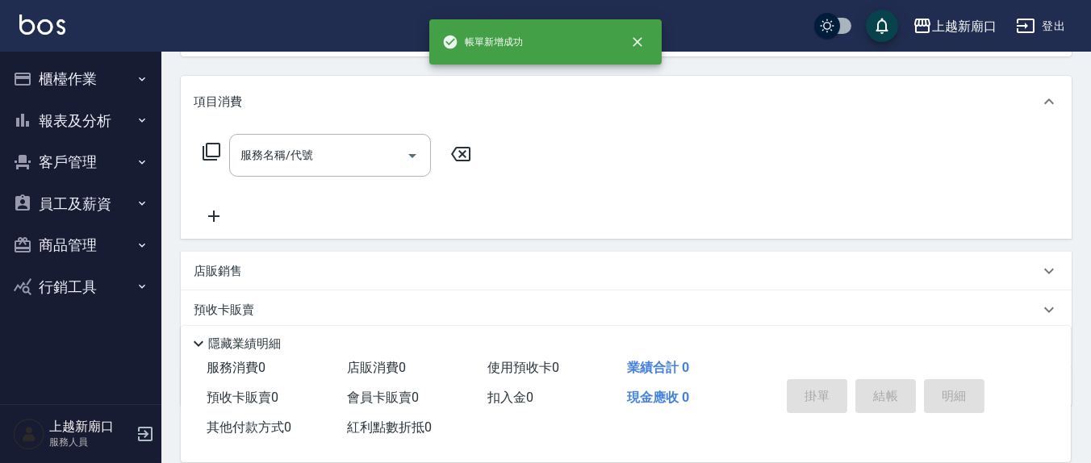
scroll to position [0, 0]
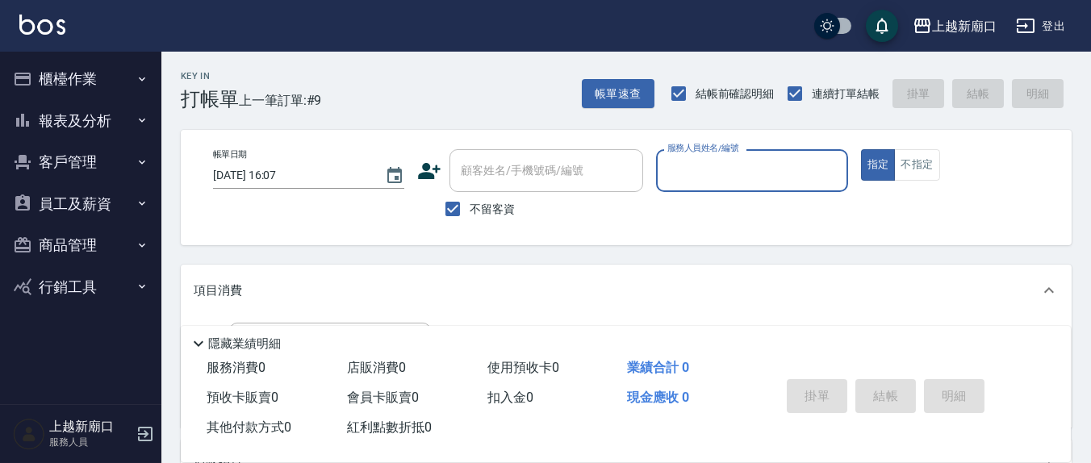
drag, startPoint x: 712, startPoint y: 169, endPoint x: 684, endPoint y: 170, distance: 27.4
click at [710, 173] on input "服務人員姓名/編號" at bounding box center [751, 171] width 177 height 28
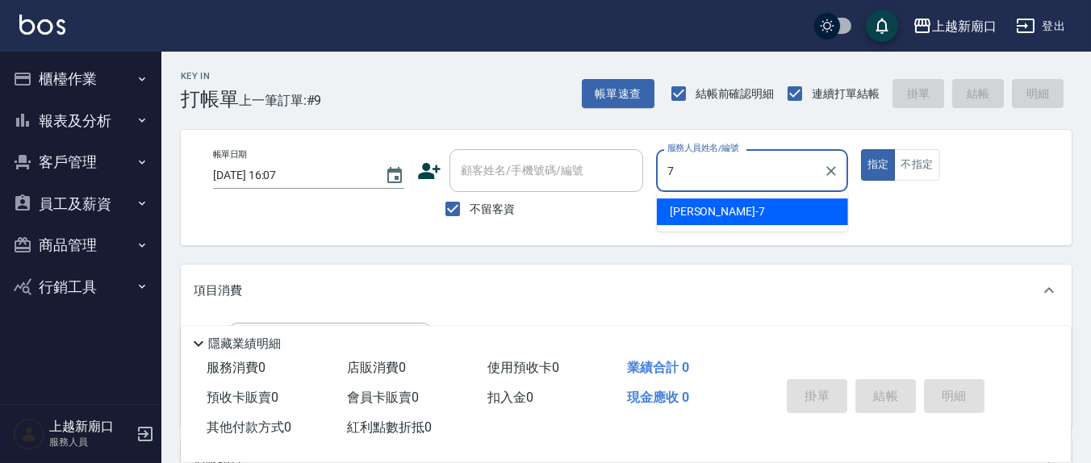
type input "[PERSON_NAME]7"
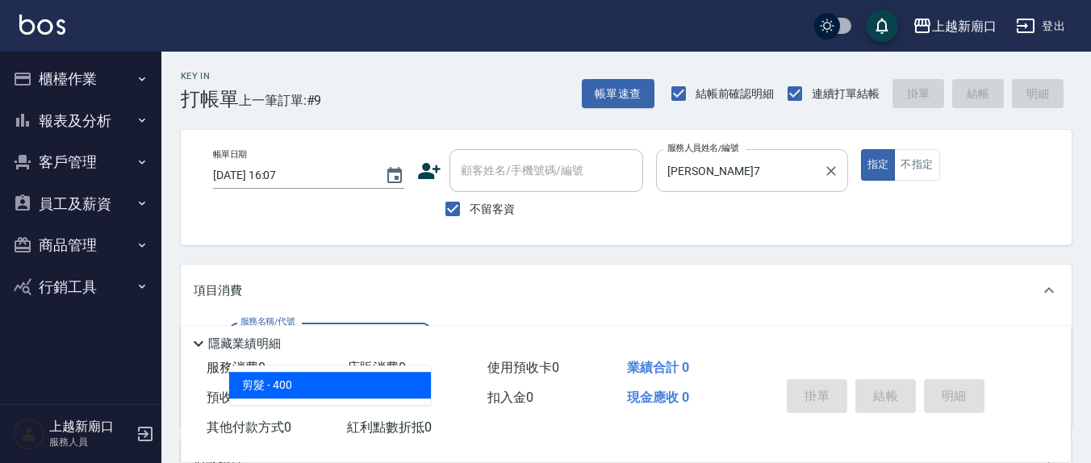
type input "剪髮(401)"
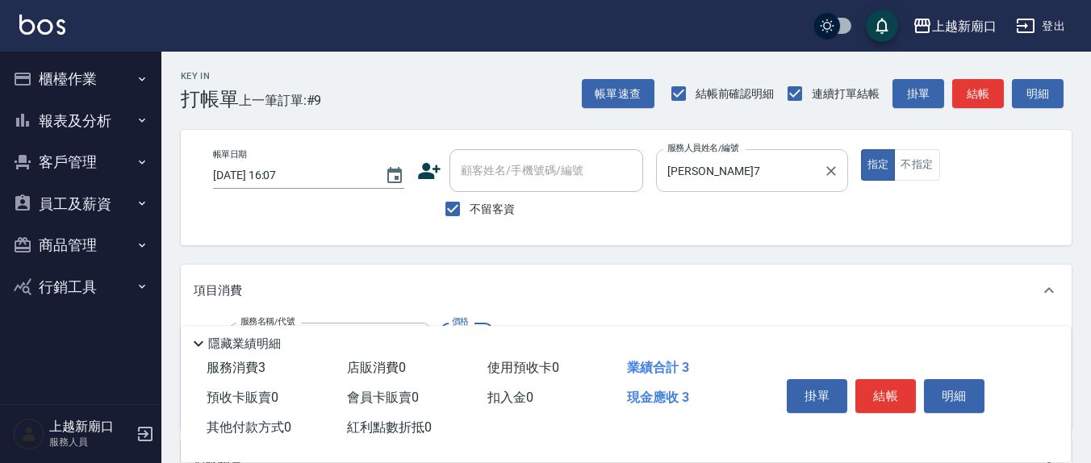
type input "300"
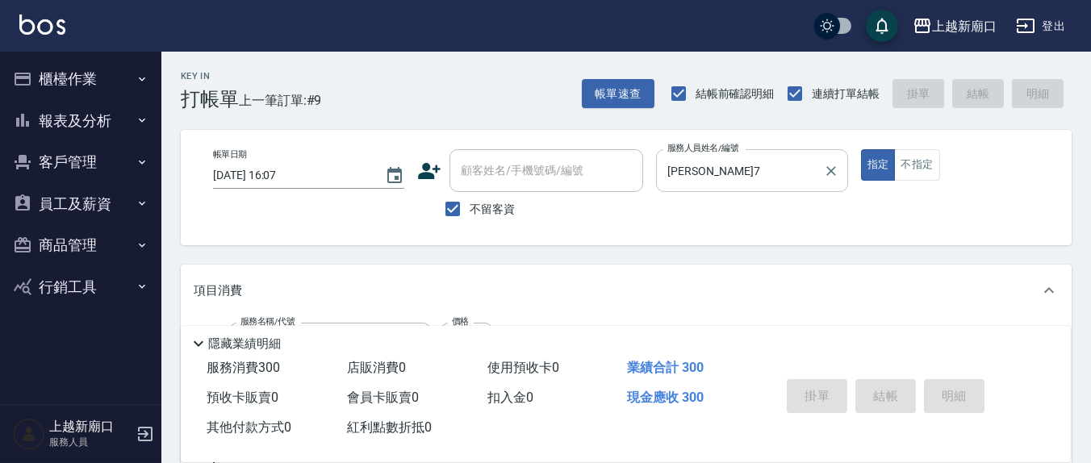
type input "[DATE] 16:09"
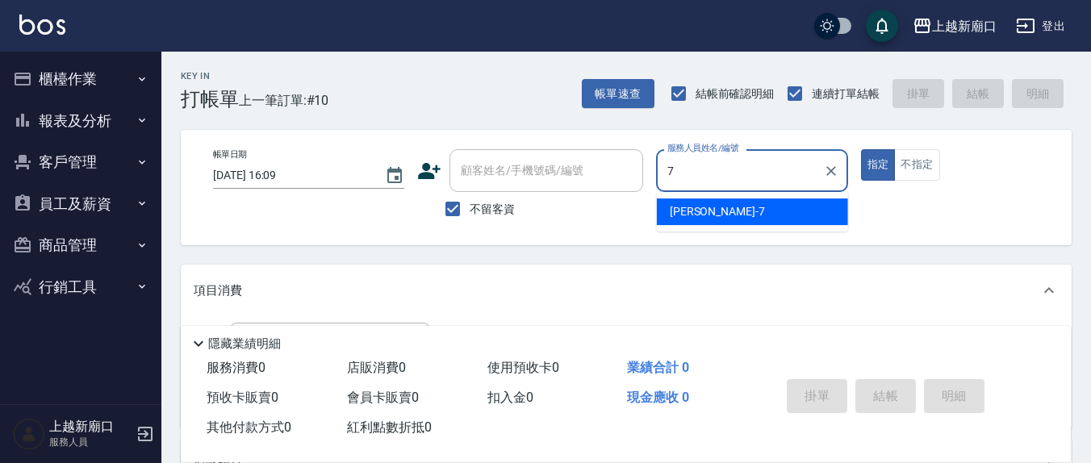
type input "[PERSON_NAME]7"
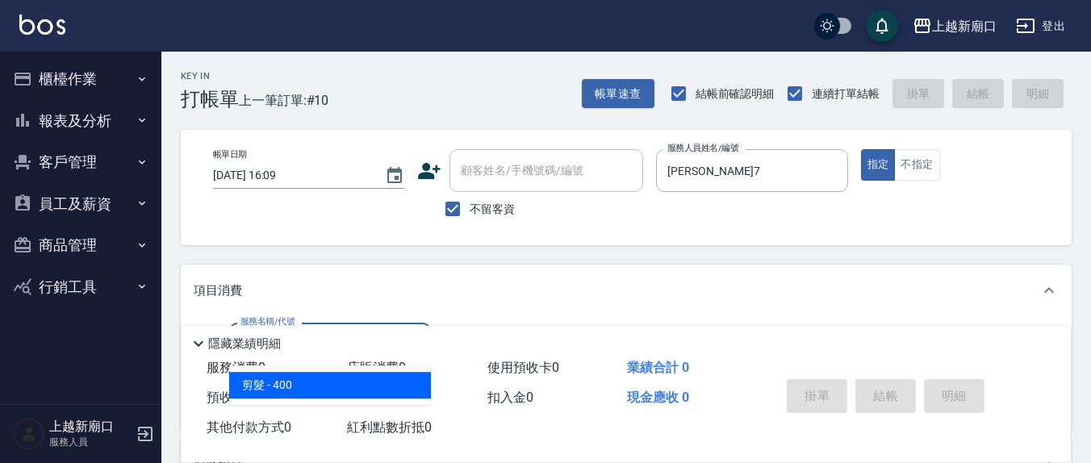
type input "剪髮(401)"
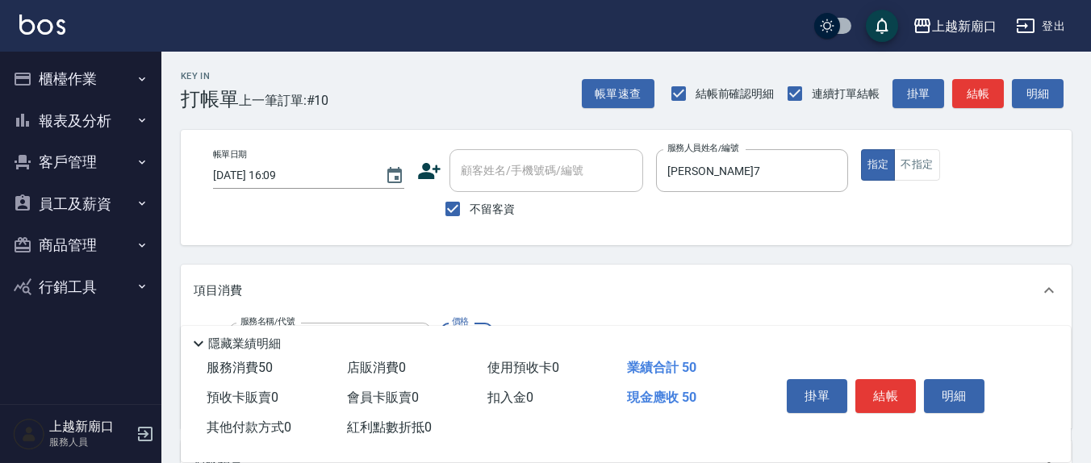
type input "50"
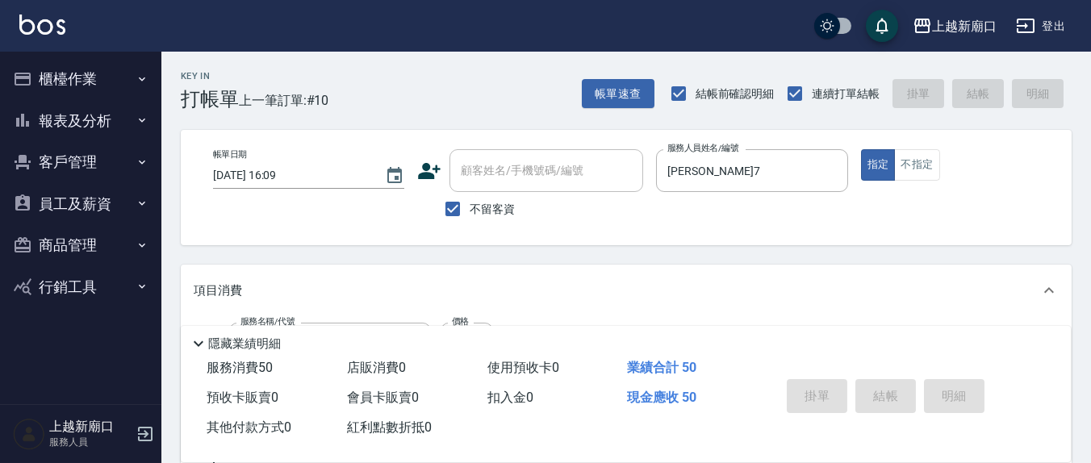
type input "[DATE] 16:11"
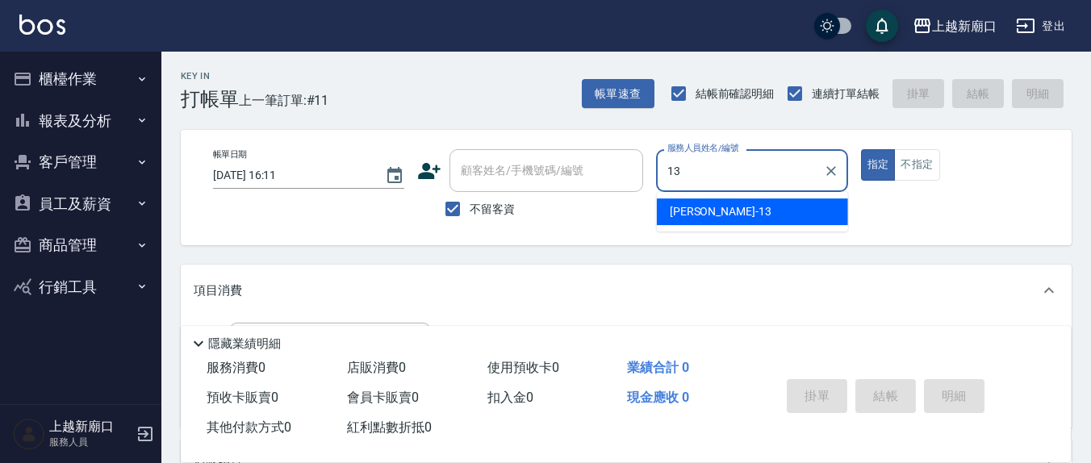
type input "[PERSON_NAME]-13"
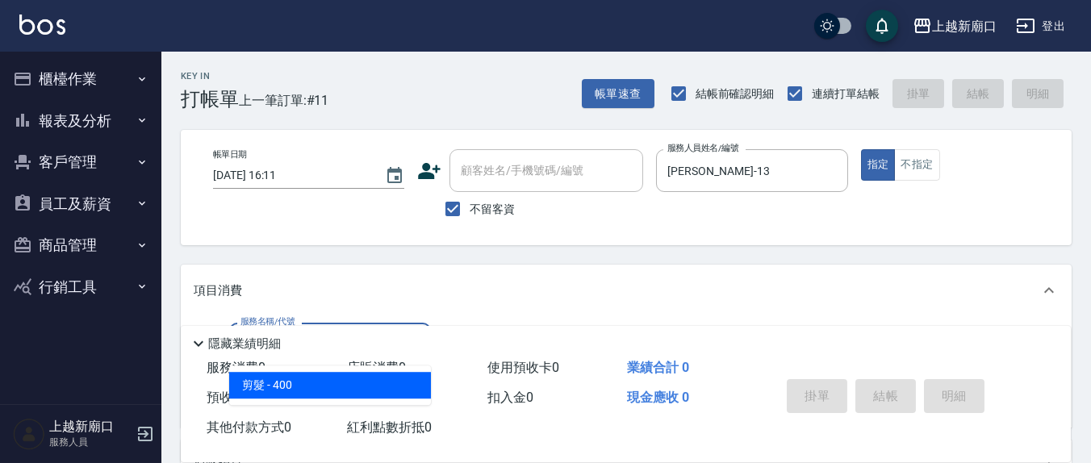
type input "剪髮(401)"
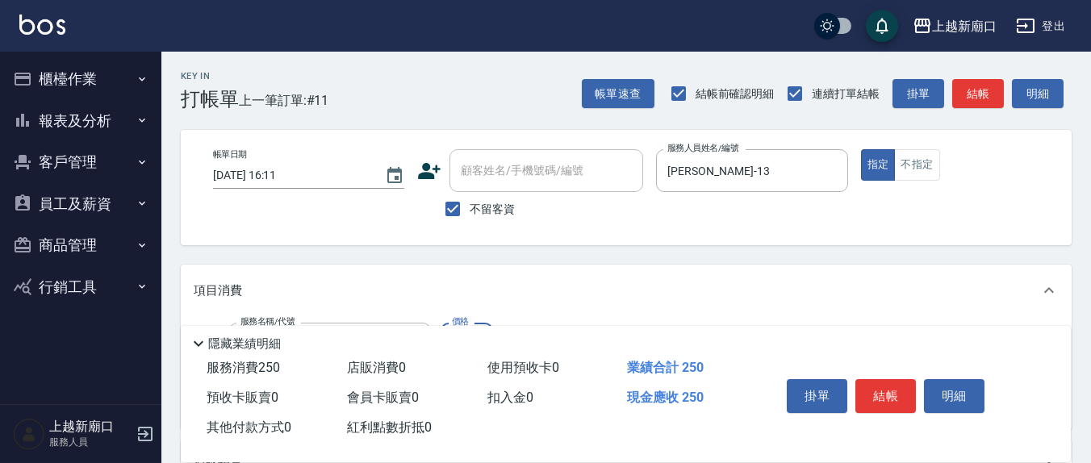
type input "250"
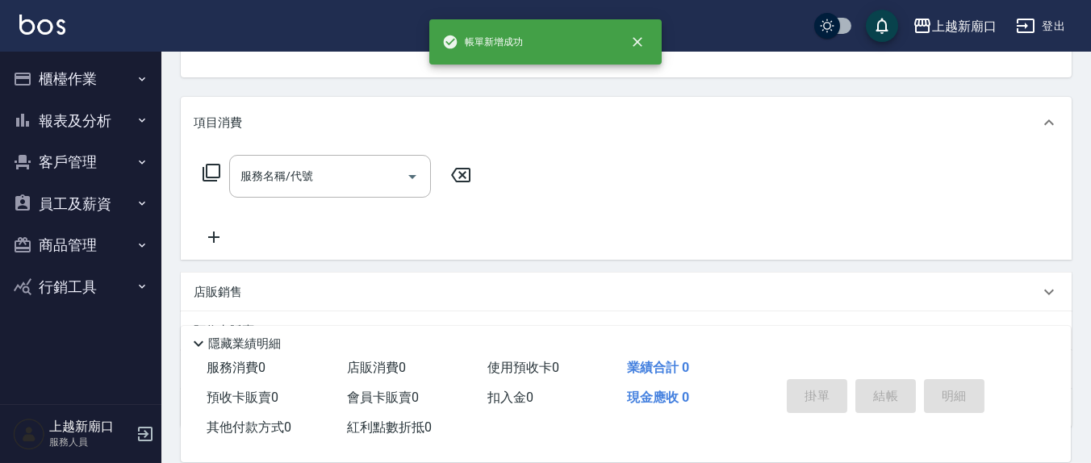
scroll to position [156, 0]
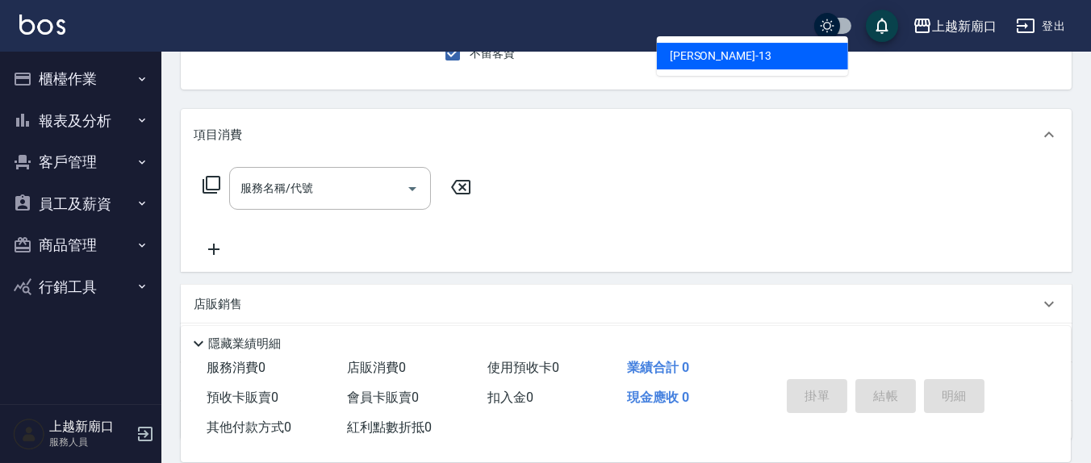
type input "[PERSON_NAME]-13"
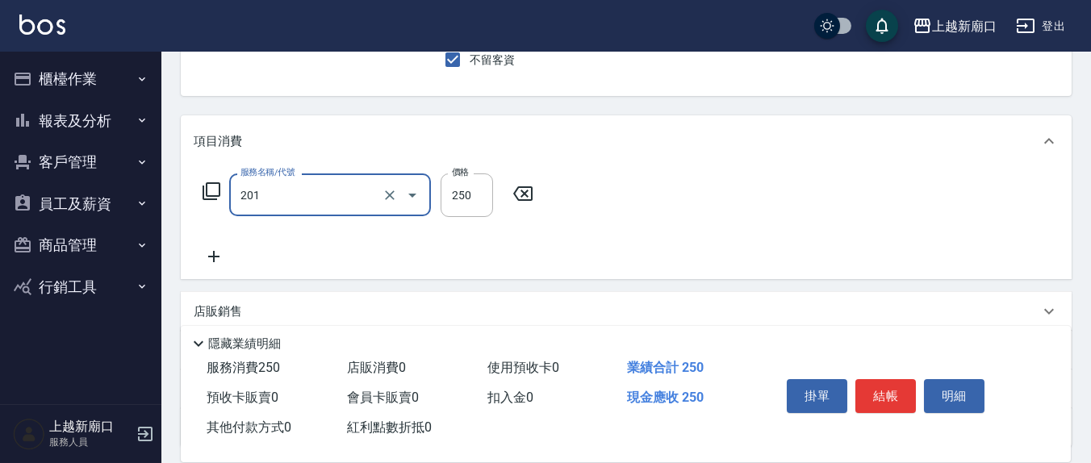
type input "洗髮(201)"
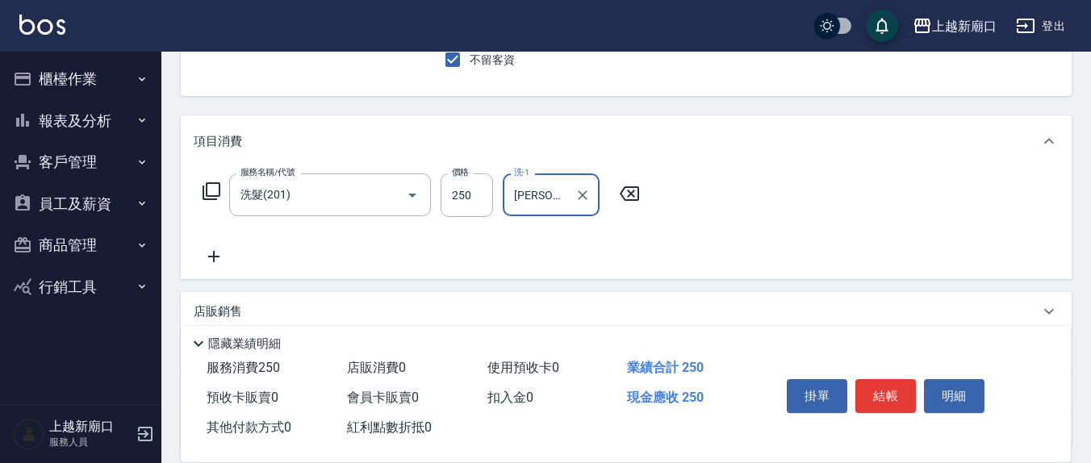
type input "[PERSON_NAME]-21"
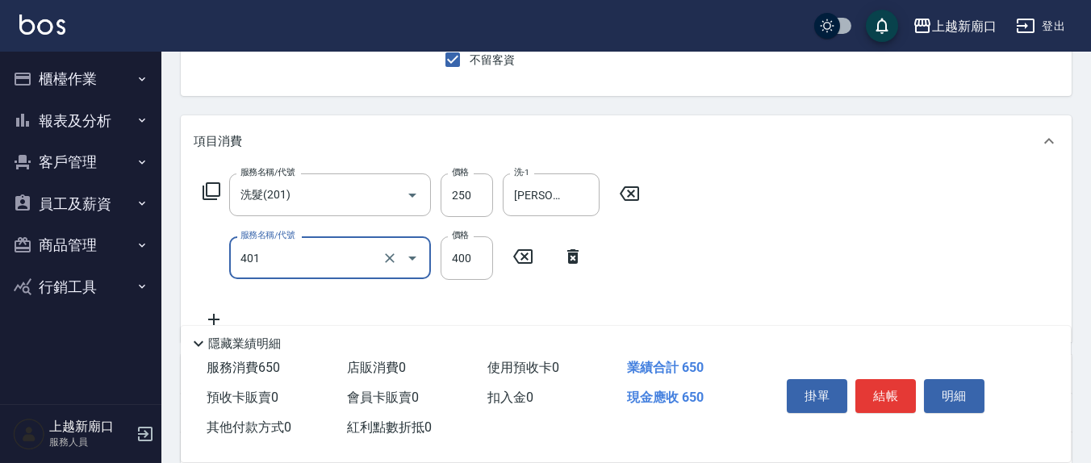
type input "剪髮(401)"
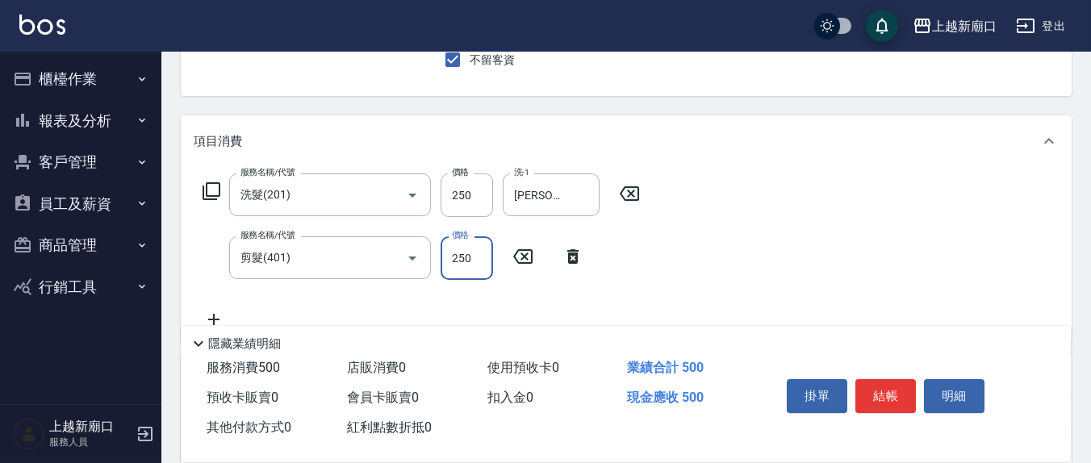
type input "250"
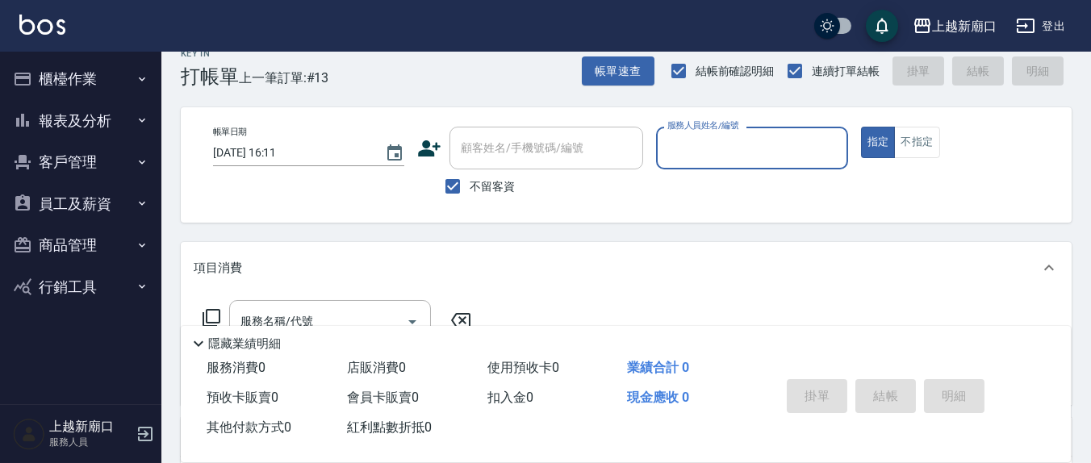
scroll to position [0, 0]
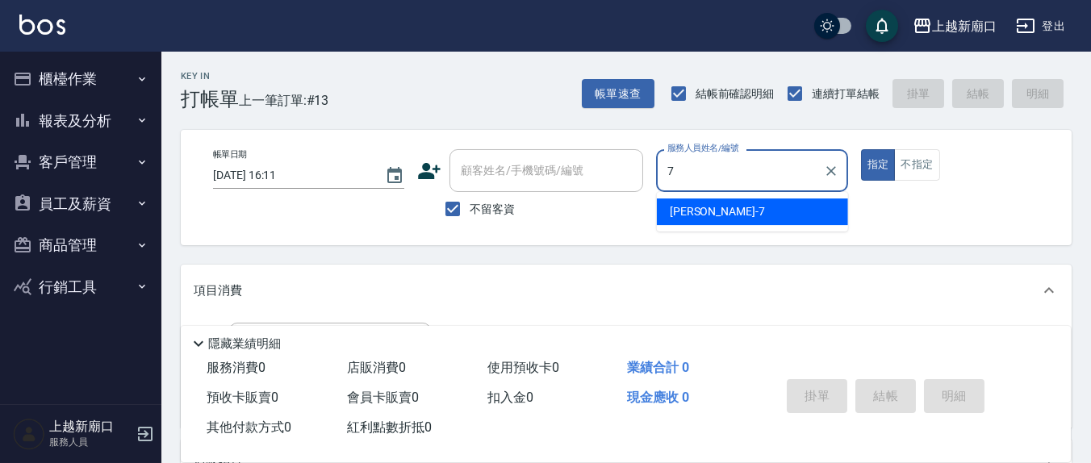
type input "[PERSON_NAME]7"
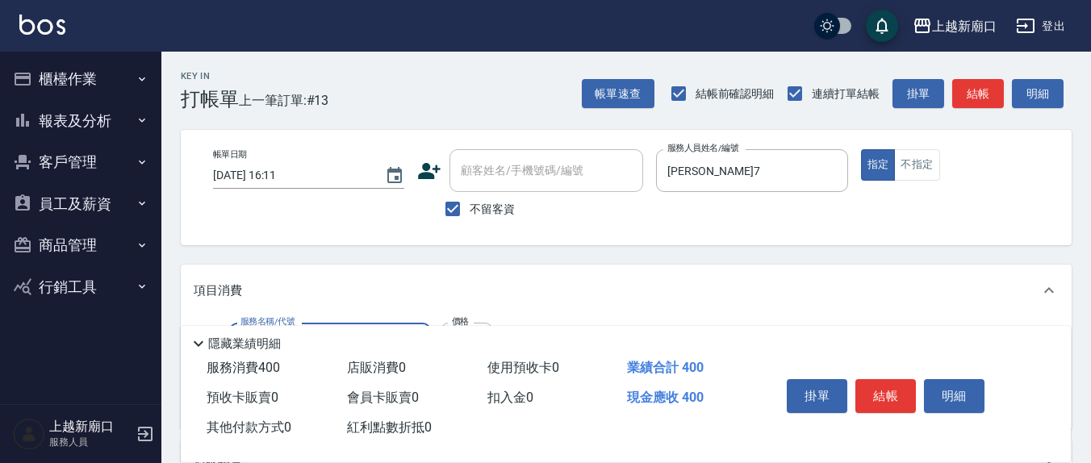
type input "剪髮(401)"
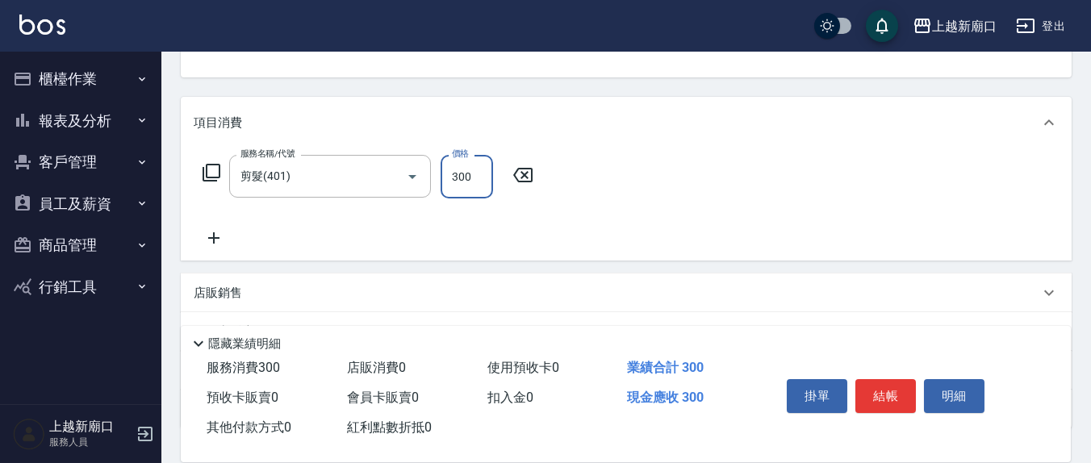
type input "300"
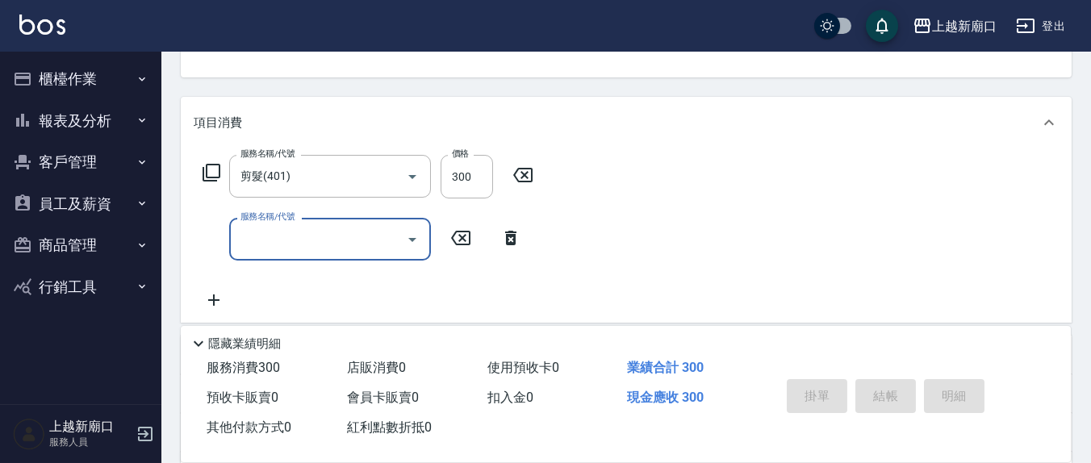
type input "[DATE] 16:14"
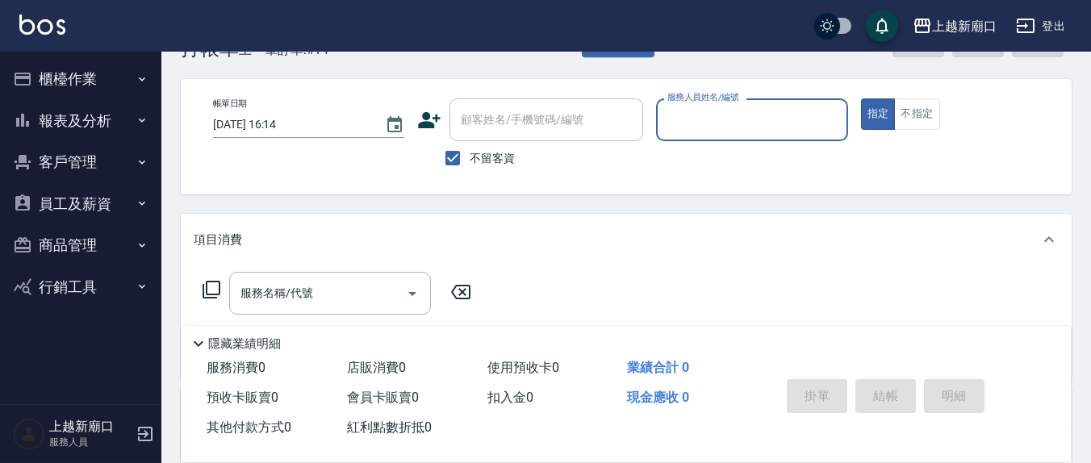
scroll to position [0, 0]
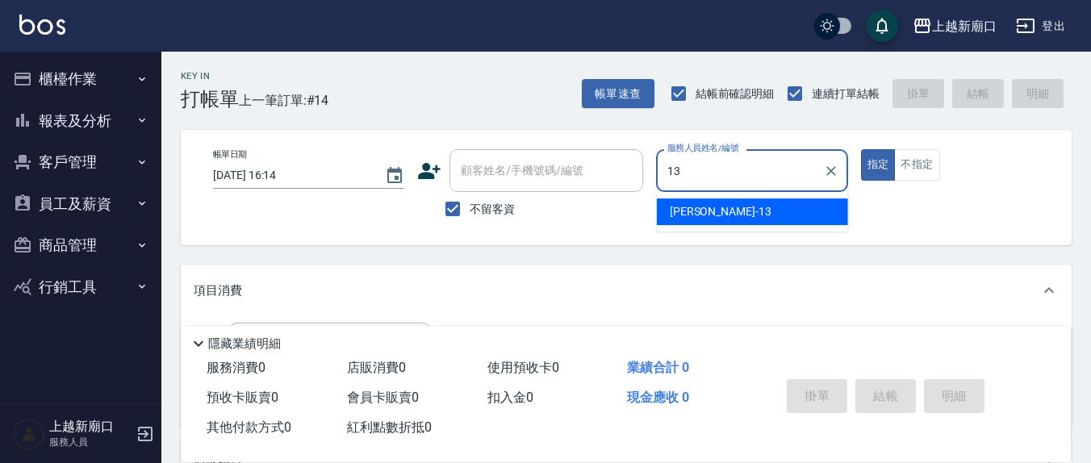
type input "[PERSON_NAME]-13"
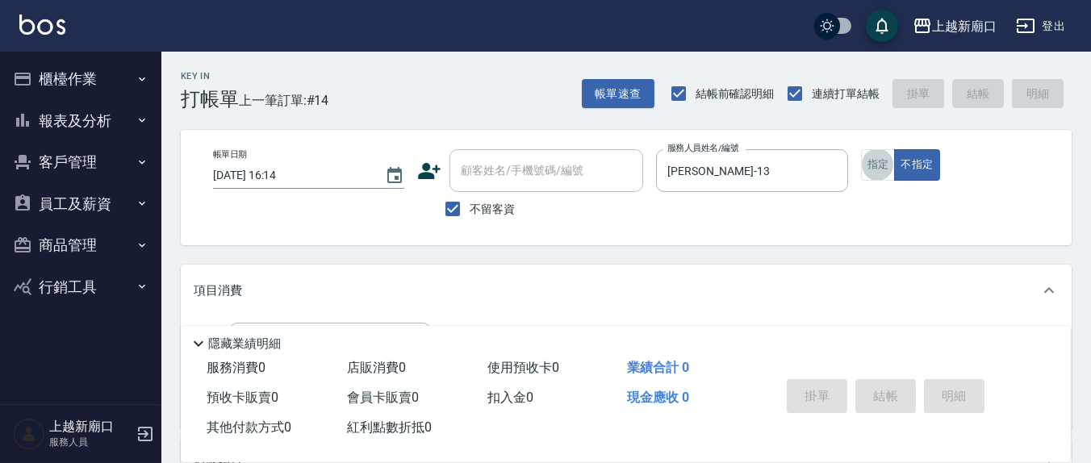
click at [478, 207] on span "不留客資" at bounding box center [492, 209] width 45 height 17
click at [470, 207] on input "不留客資" at bounding box center [453, 209] width 34 height 34
checkbox input "false"
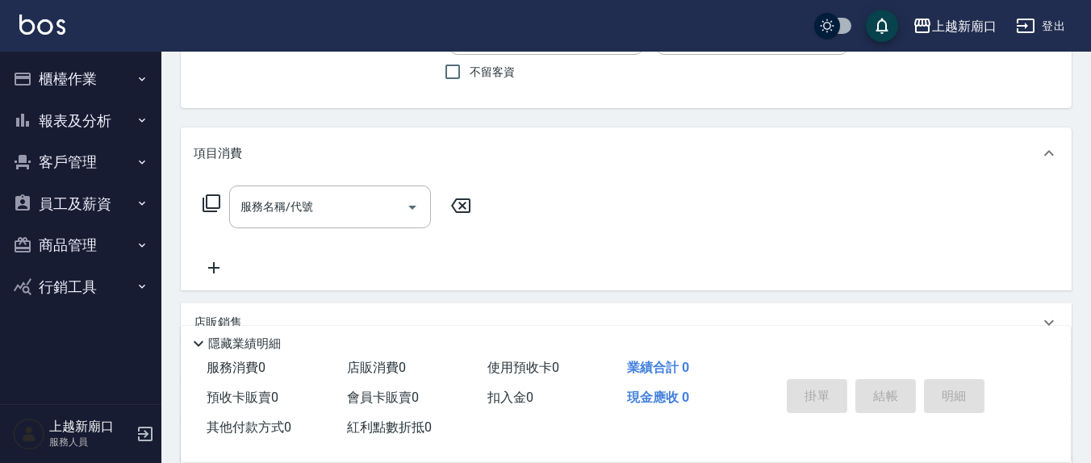
scroll to position [168, 0]
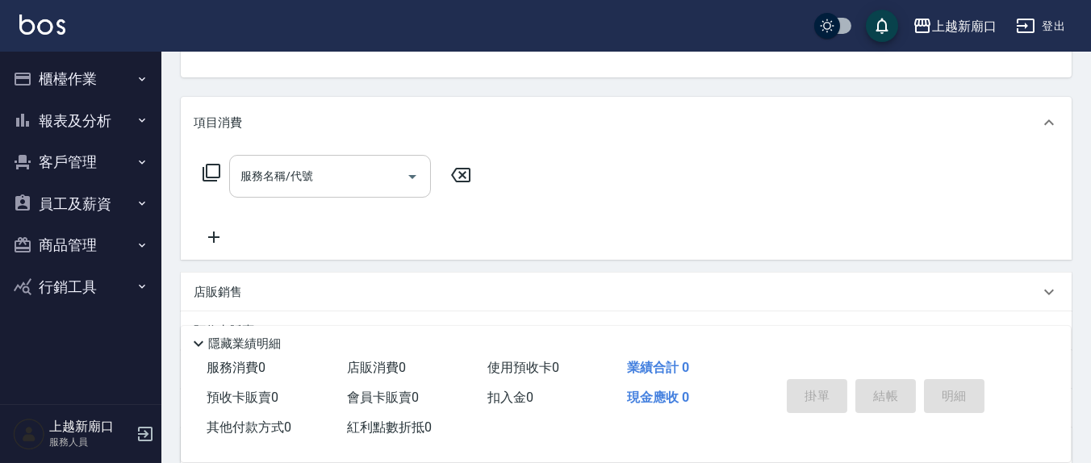
click at [335, 189] on input "服務名稱/代號" at bounding box center [317, 176] width 163 height 28
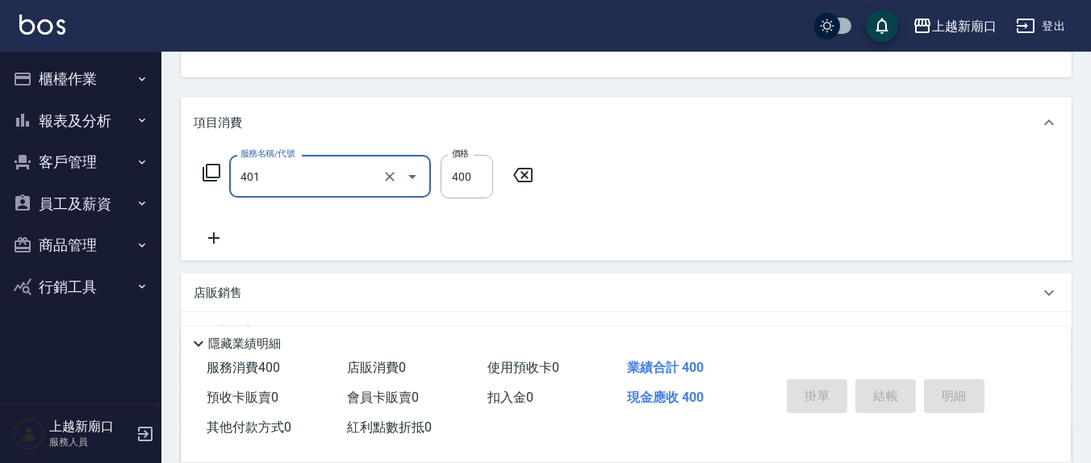
type input "剪髮(401)"
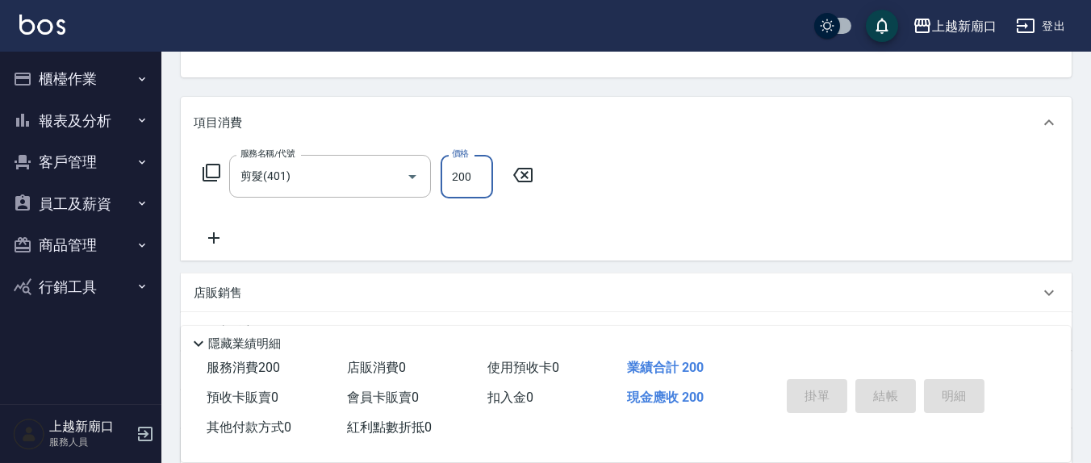
type input "200"
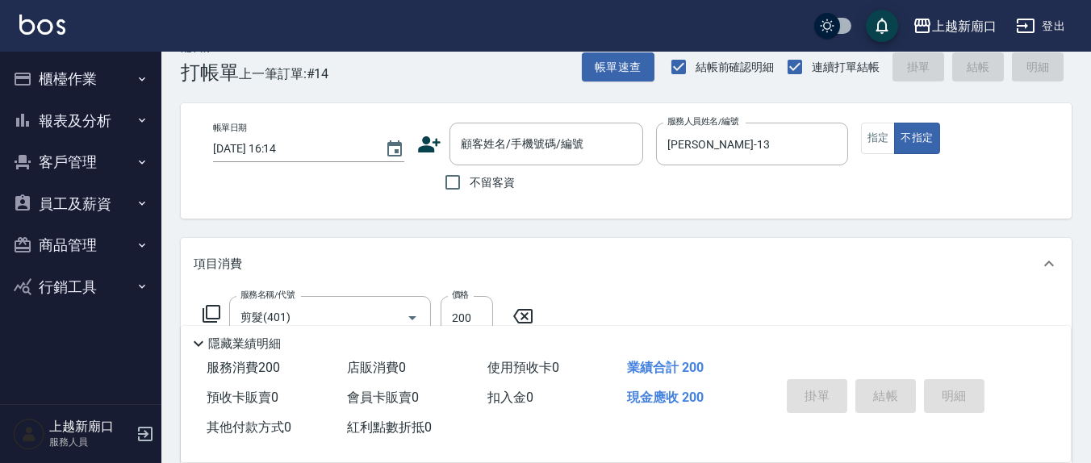
scroll to position [0, 0]
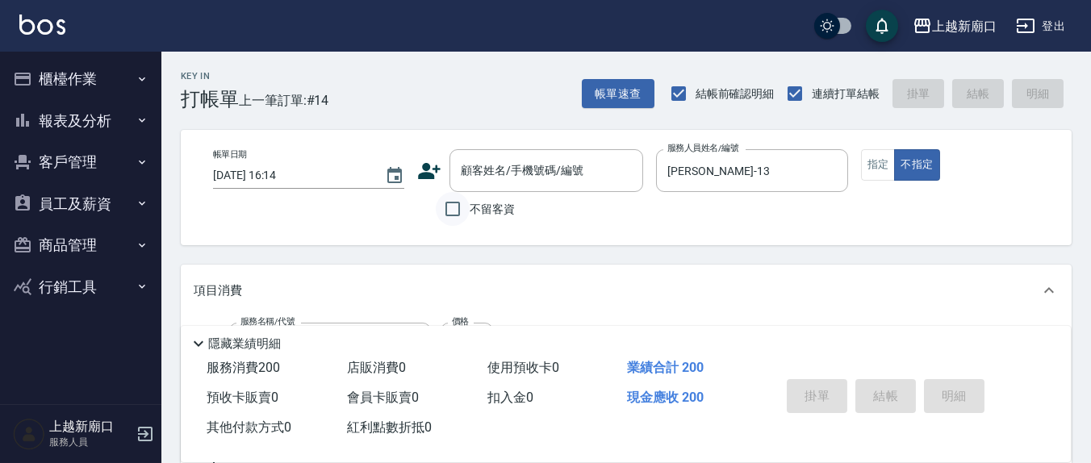
click at [453, 203] on input "不留客資" at bounding box center [453, 209] width 34 height 34
checkbox input "true"
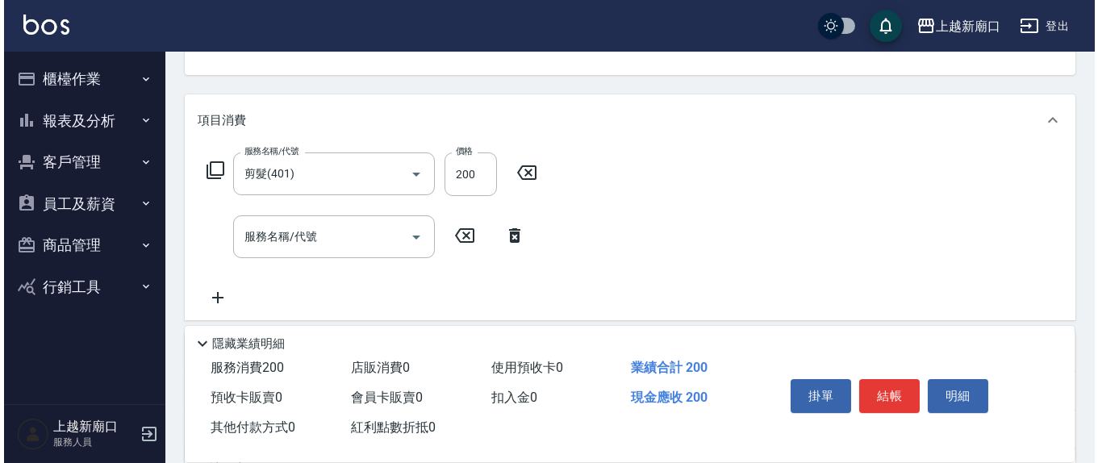
scroll to position [168, 0]
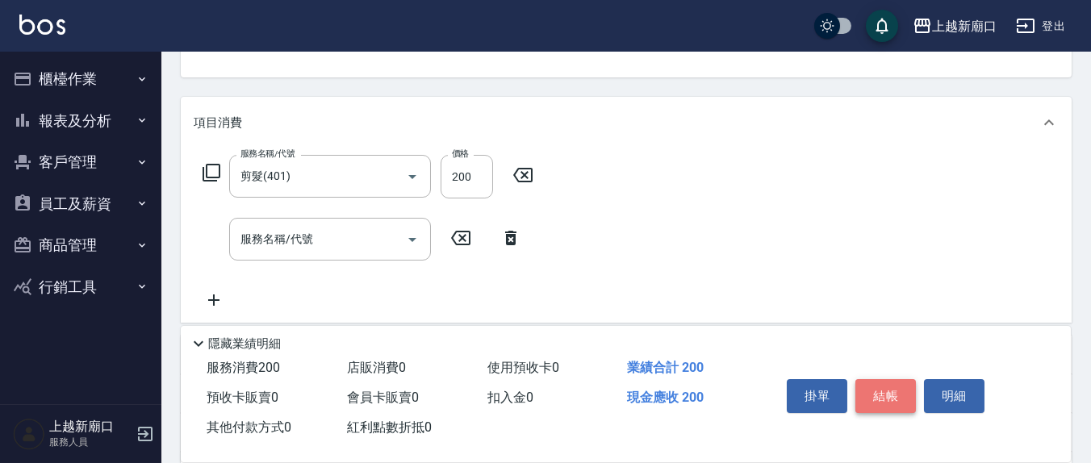
click at [878, 399] on button "結帳" at bounding box center [885, 396] width 61 height 34
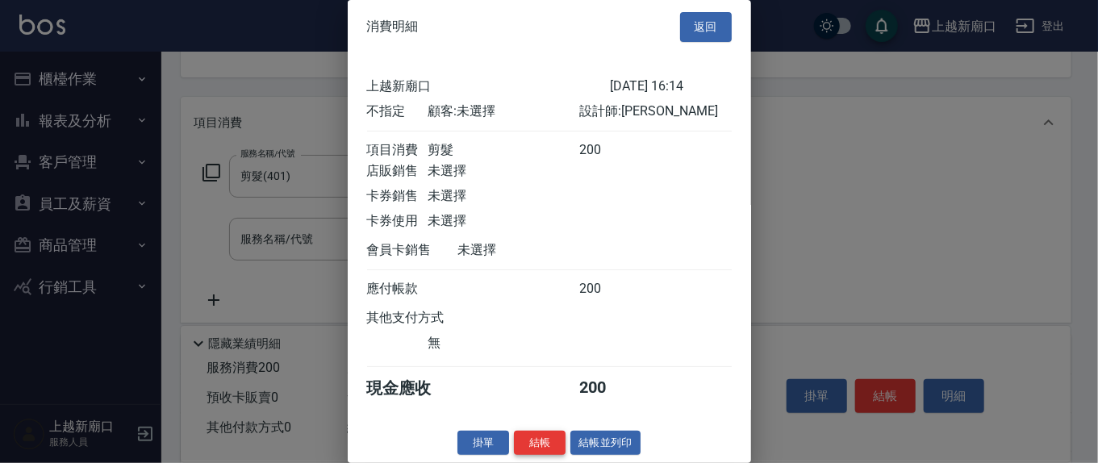
scroll to position [18, 0]
click at [545, 441] on button "結帳" at bounding box center [540, 443] width 52 height 25
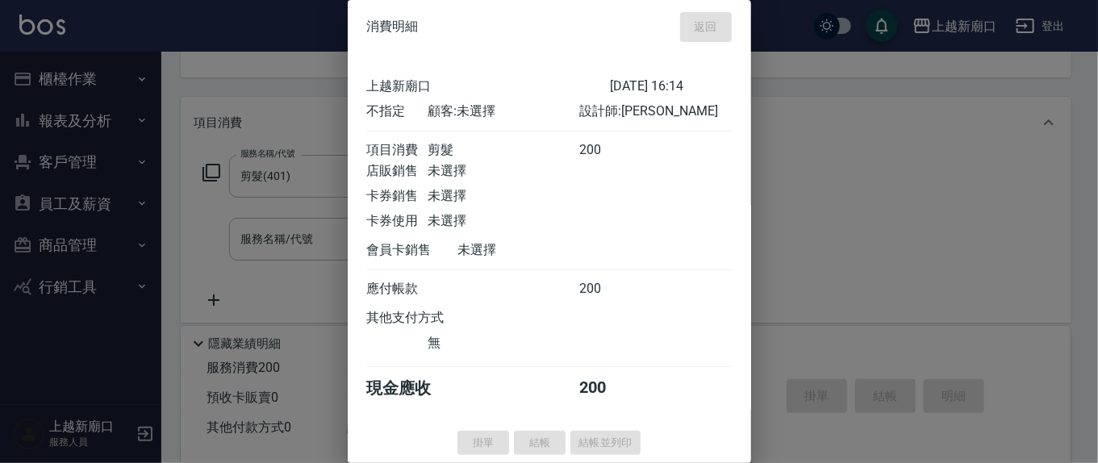
type input "[DATE] 16:16"
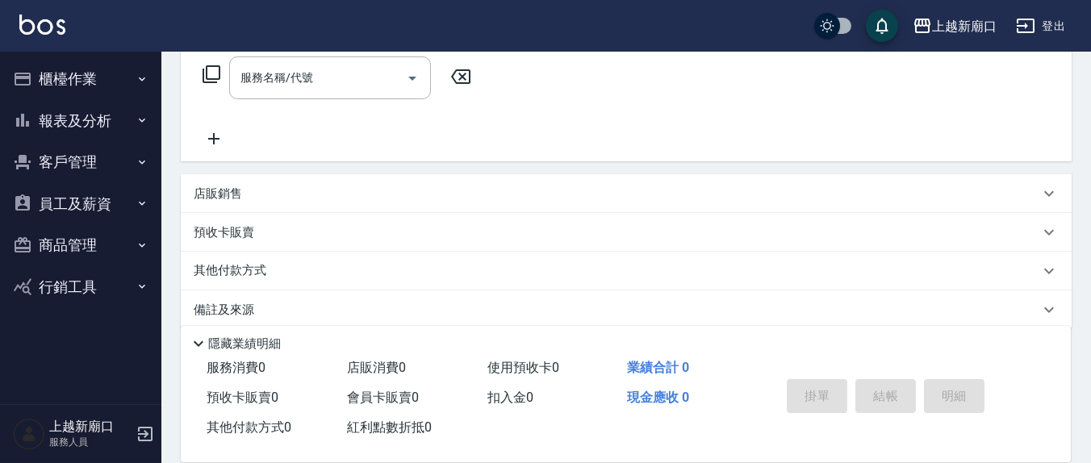
scroll to position [284, 0]
